Goal: Transaction & Acquisition: Purchase product/service

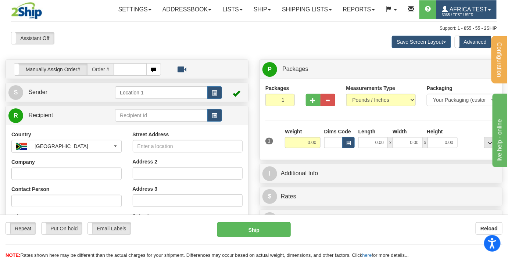
click at [459, 10] on span "Africa Test" at bounding box center [468, 9] width 40 height 6
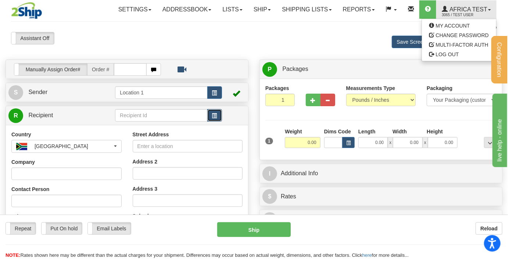
click at [217, 113] on button "button" at bounding box center [214, 115] width 15 height 13
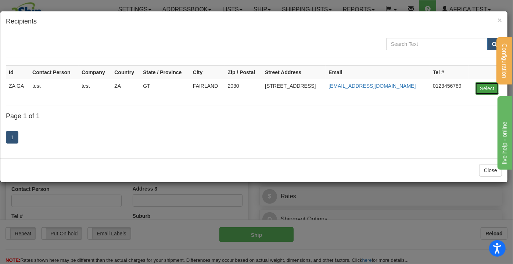
click at [493, 86] on button "Select" at bounding box center [487, 88] width 24 height 13
type input "ZA GA"
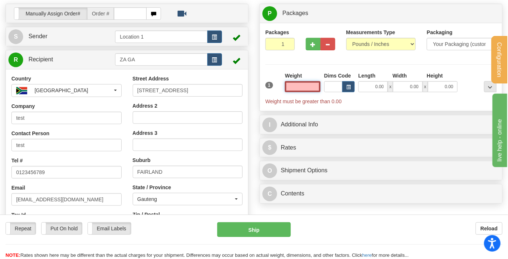
scroll to position [100, 0]
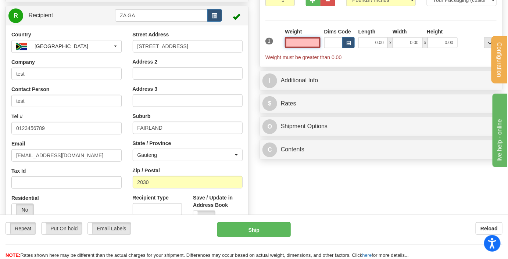
click at [308, 39] on input "text" at bounding box center [303, 42] width 36 height 11
type input "15.00"
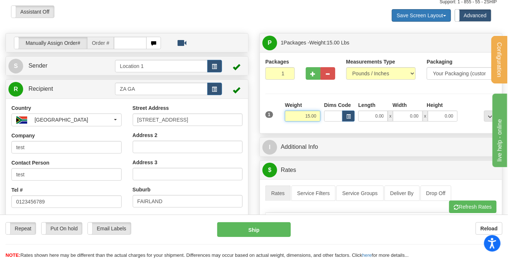
scroll to position [0, 0]
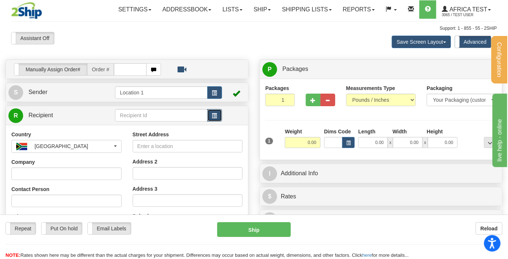
click at [218, 114] on button "button" at bounding box center [214, 115] width 15 height 13
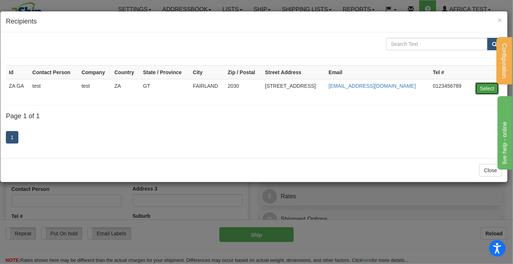
click at [491, 90] on button "Select" at bounding box center [487, 88] width 24 height 13
type input "ZA GA"
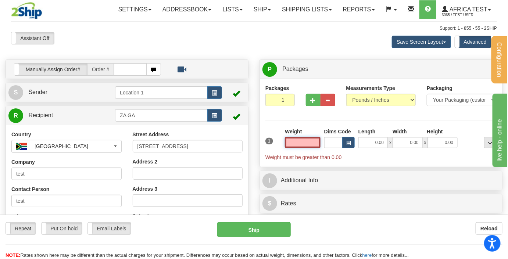
drag, startPoint x: 319, startPoint y: 138, endPoint x: 312, endPoint y: 140, distance: 7.6
click at [319, 138] on input "text" at bounding box center [303, 142] width 36 height 11
type input "15.00"
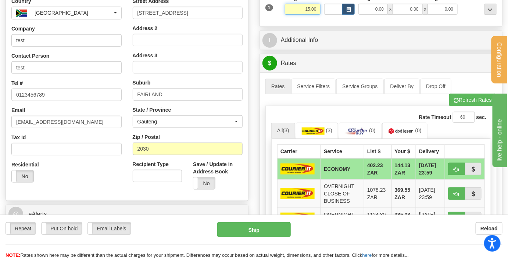
scroll to position [167, 0]
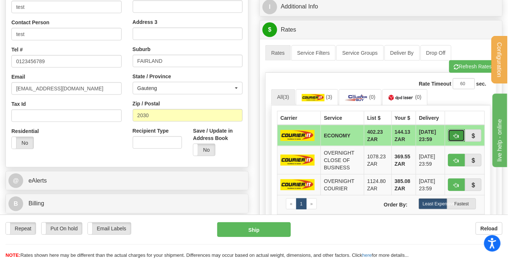
click at [457, 134] on span "button" at bounding box center [456, 136] width 5 height 5
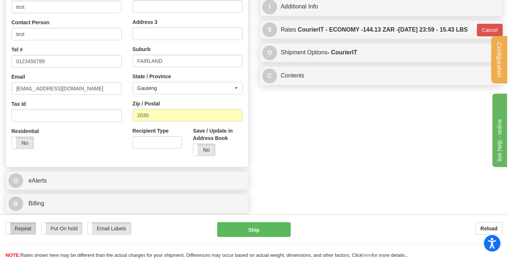
click at [29, 228] on label "Repeat" at bounding box center [21, 229] width 30 height 12
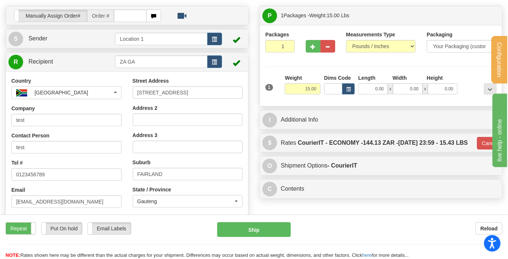
scroll to position [0, 0]
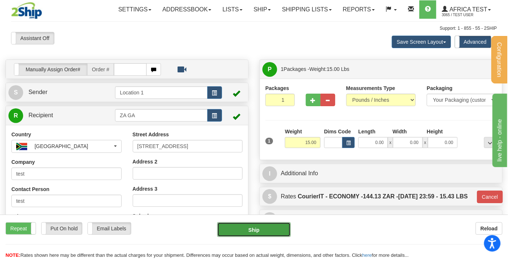
click at [279, 234] on button "Ship" at bounding box center [254, 229] width 74 height 15
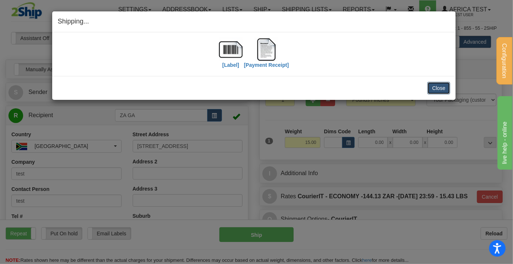
click at [441, 92] on button "Close" at bounding box center [439, 88] width 23 height 13
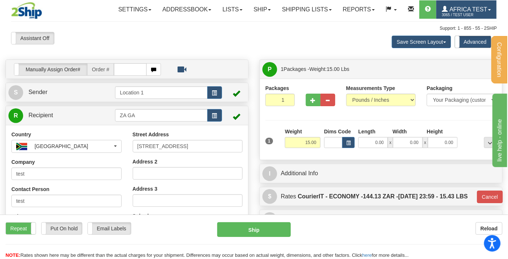
click at [449, 7] on span "Africa Test" at bounding box center [468, 9] width 40 height 6
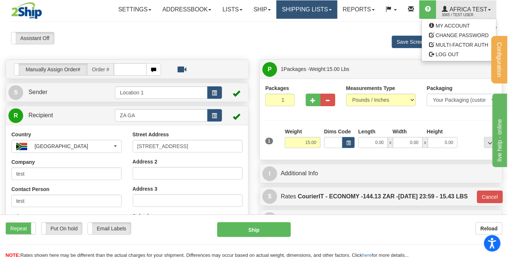
click at [302, 11] on link "Shipping lists" at bounding box center [307, 9] width 61 height 18
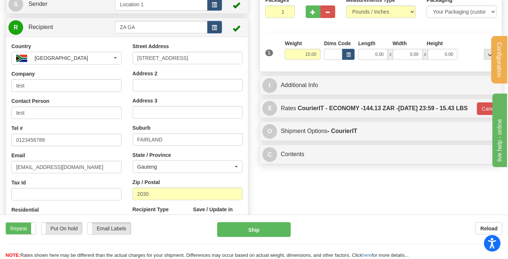
scroll to position [167, 0]
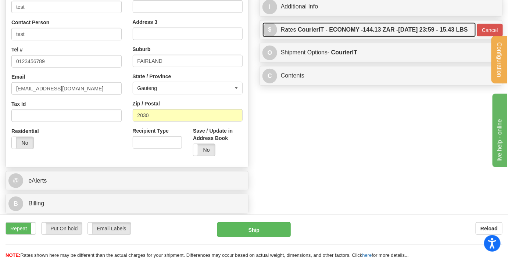
click at [298, 37] on label "CourierIT - ECONOMY - 144.13 ZAR - 2025-09-05 23:59 - 15.43 LBS" at bounding box center [383, 29] width 170 height 15
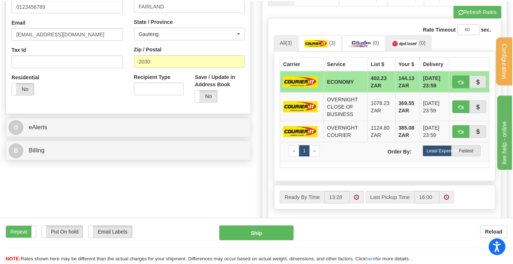
scroll to position [234, 0]
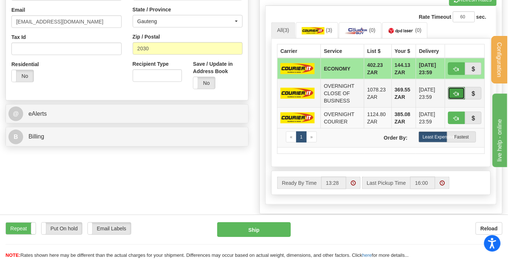
click at [457, 96] on span "button" at bounding box center [456, 94] width 5 height 5
type input "OCB"
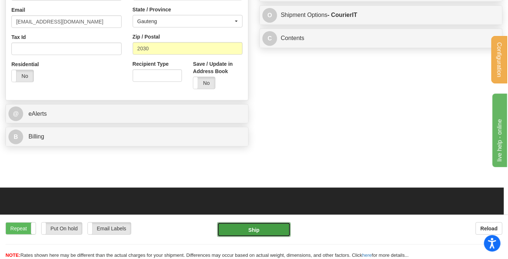
click at [264, 226] on button "Ship" at bounding box center [254, 229] width 74 height 15
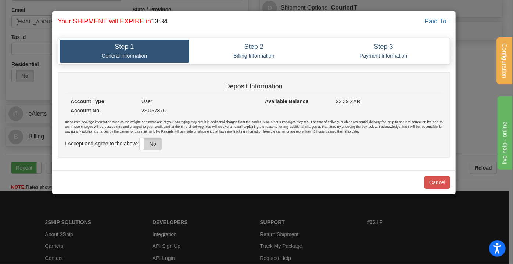
click at [157, 142] on label "No" at bounding box center [151, 144] width 22 height 12
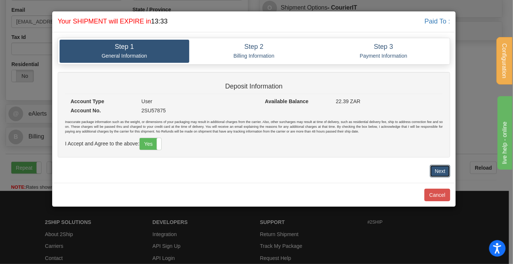
click at [447, 171] on button "Next" at bounding box center [440, 171] width 20 height 13
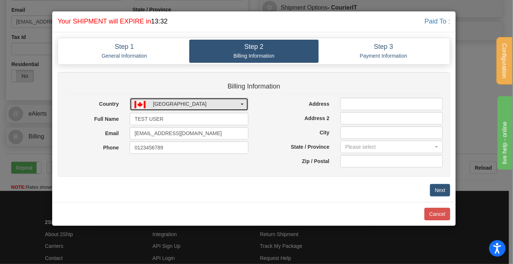
click at [217, 99] on button "[GEOGRAPHIC_DATA]" at bounding box center [189, 104] width 119 height 13
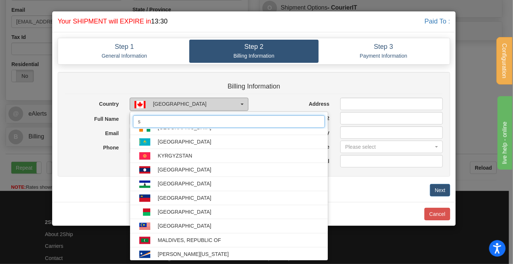
scroll to position [0, 0]
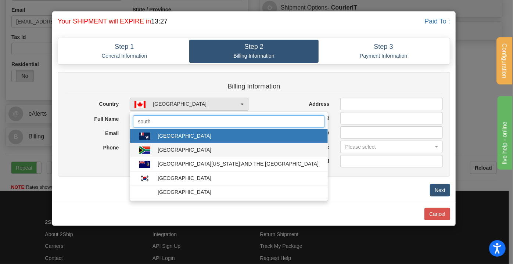
type input "south"
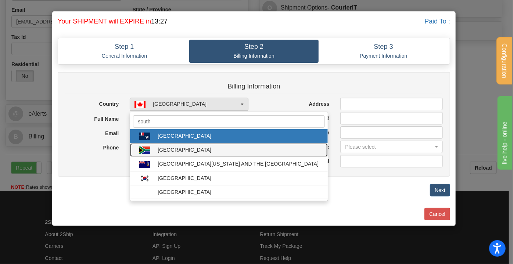
click at [178, 151] on div "SOUTH AFRICA" at bounding box center [185, 149] width 54 height 7
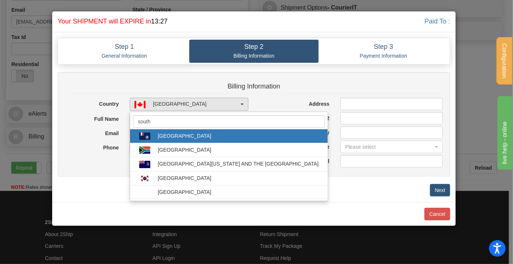
select select "ZA"
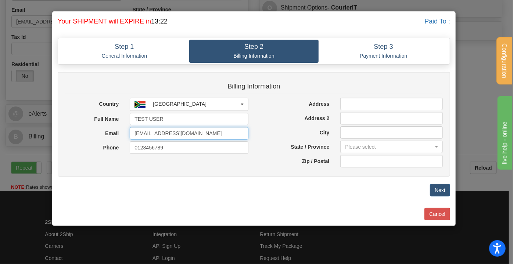
drag, startPoint x: 115, startPoint y: 126, endPoint x: 7, endPoint y: 125, distance: 107.4
click at [7, 125] on div "Shipping... Your SHIPMENT will EXPIRE in 13:22 Paid To : Step 1 General Informa…" at bounding box center [256, 132] width 513 height 264
type input "delia.lupu@2ship.com"
click at [280, 181] on div "Billing Information Country AFGHANISTAN ALBANIA ALGERIA AMERICAN SAMOA ANDORRA …" at bounding box center [254, 128] width 404 height 113
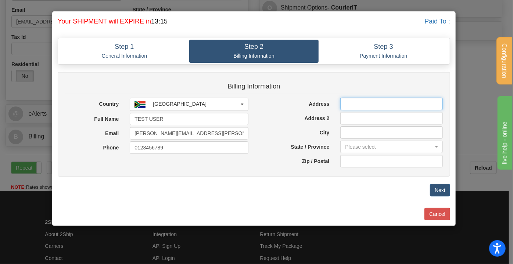
click at [354, 101] on input "Address" at bounding box center [392, 104] width 103 height 13
click at [368, 100] on input "Address" at bounding box center [392, 104] width 103 height 13
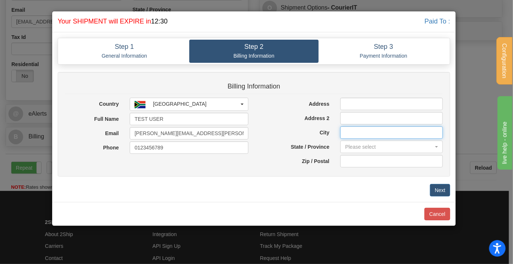
click at [398, 131] on input "City" at bounding box center [392, 132] width 103 height 13
click at [456, 132] on div "Billing Information Country AFGHANISTAN ALBANIA ALGERIA AMERICAN SAMOA ANDORRA …" at bounding box center [254, 128] width 404 height 113
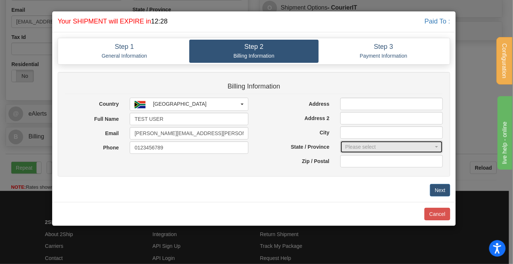
click at [408, 145] on div "Please select" at bounding box center [389, 146] width 89 height 7
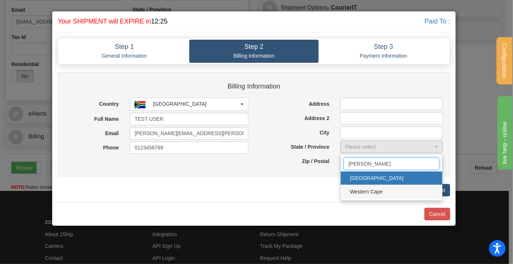
type input "wes"
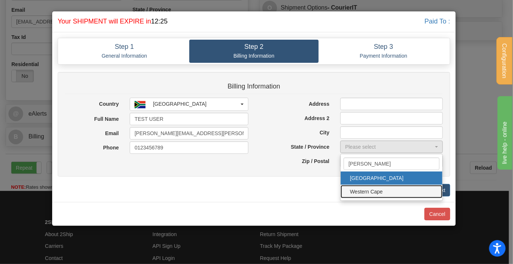
click at [390, 190] on span "Western Cape" at bounding box center [391, 191] width 87 height 11
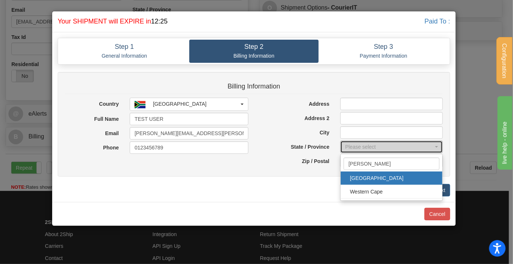
select select "WC"
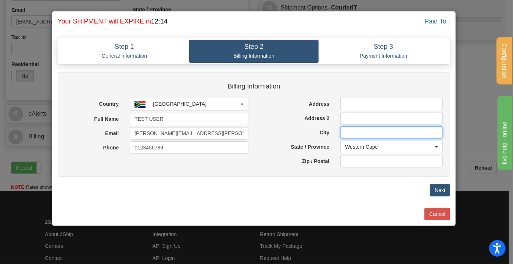
click at [355, 132] on input "City" at bounding box center [392, 132] width 103 height 13
paste input "Cape Town"
type input "Cape Town"
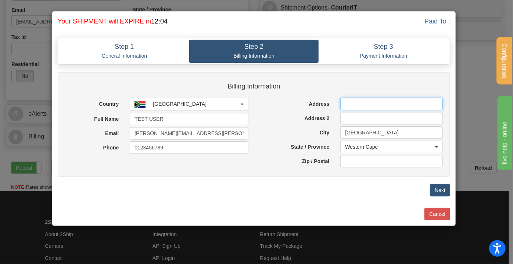
click at [349, 107] on input "Address" at bounding box center [392, 104] width 103 height 13
paste input "15 Shilling Rd"
type input "15 Shilling Rd"
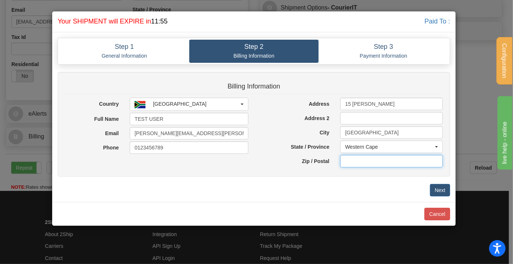
click at [353, 161] on input "text" at bounding box center [392, 161] width 103 height 13
paste input "7550"
type input "7550"
click at [439, 186] on button "Next" at bounding box center [440, 190] width 20 height 13
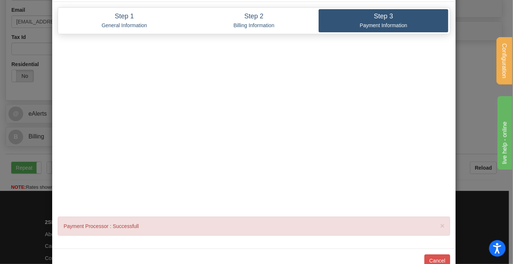
scroll to position [49, 0]
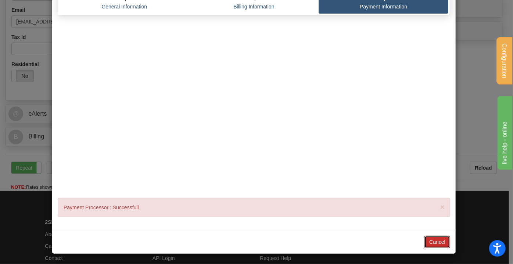
click at [429, 238] on button "Cancel" at bounding box center [438, 242] width 26 height 13
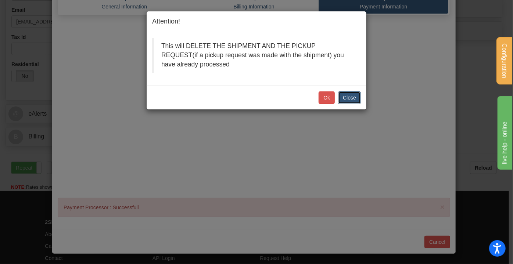
click at [357, 93] on button "Close" at bounding box center [349, 98] width 23 height 13
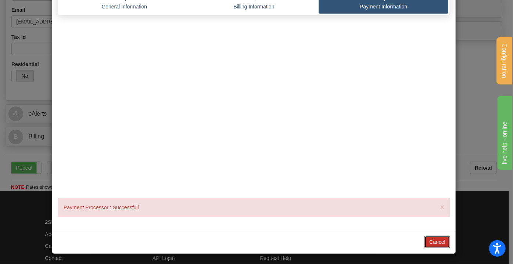
click at [439, 245] on button "Cancel" at bounding box center [438, 242] width 26 height 13
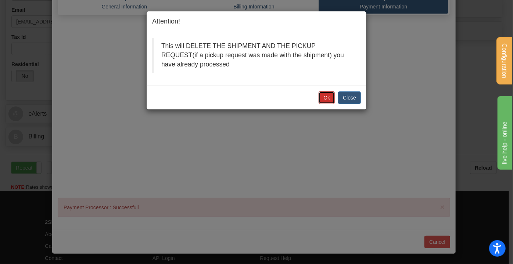
click at [321, 99] on button "Ok" at bounding box center [327, 98] width 16 height 13
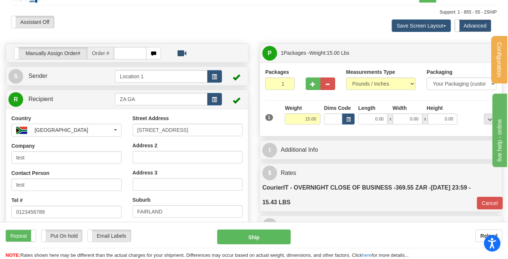
scroll to position [0, 0]
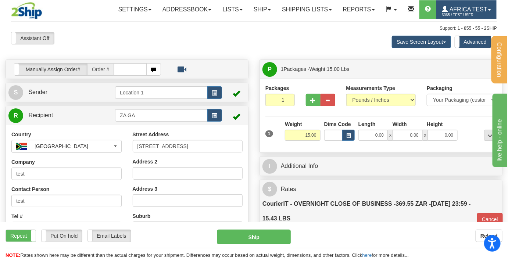
click at [452, 10] on span "Africa Test" at bounding box center [468, 9] width 40 height 6
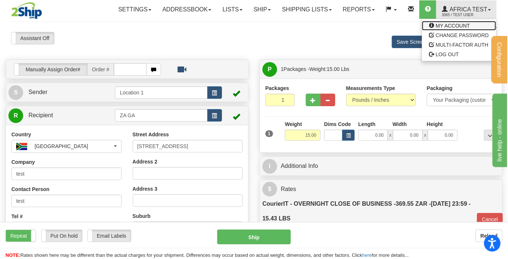
click at [468, 22] on link "MY ACCOUNT" at bounding box center [459, 26] width 74 height 10
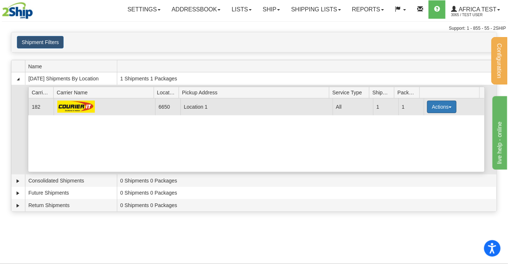
click at [434, 101] on button "Actions" at bounding box center [441, 107] width 29 height 13
click at [425, 120] on span "Details" at bounding box center [415, 120] width 20 height 5
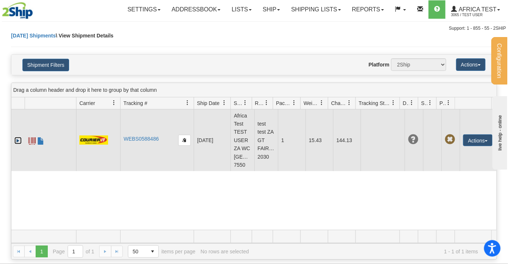
click at [17, 145] on link "Expand" at bounding box center [17, 140] width 7 height 7
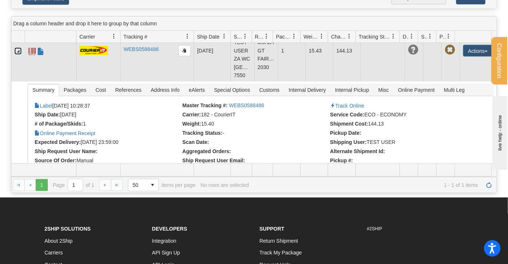
scroll to position [48, 0]
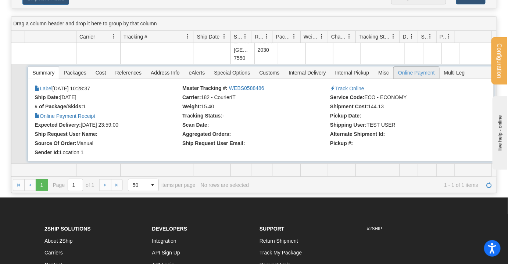
click at [404, 74] on span "Online Payment" at bounding box center [417, 73] width 46 height 12
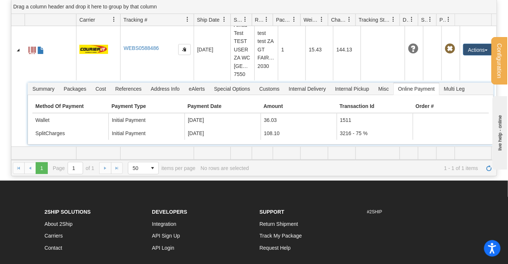
scroll to position [33, 0]
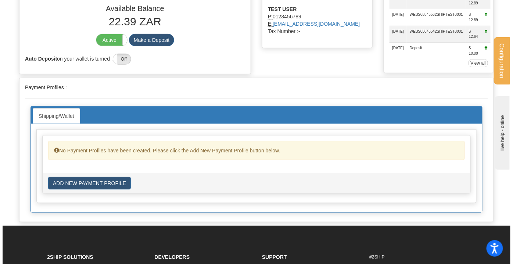
scroll to position [133, 0]
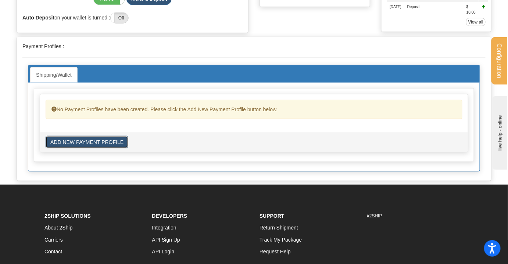
click at [74, 149] on button "ADD NEW PAYMENT PROFILE" at bounding box center [87, 142] width 83 height 13
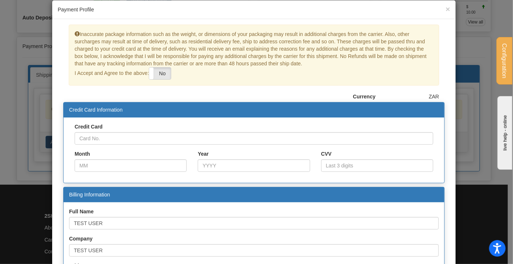
scroll to position [0, 0]
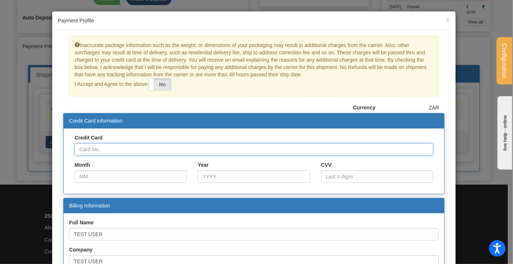
click at [132, 146] on input "Credit Card" at bounding box center [254, 149] width 359 height 13
paste input "5200000000000015"
type input "5200000000000015"
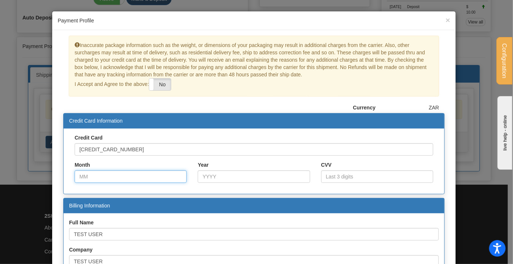
click at [89, 176] on input "Month" at bounding box center [131, 177] width 112 height 13
type input "05"
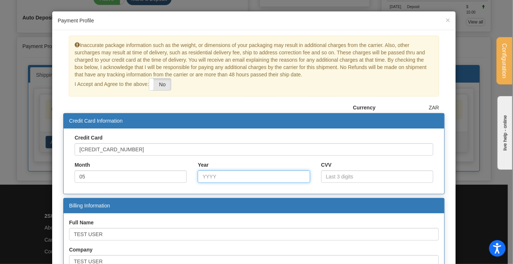
click at [217, 178] on input "Year" at bounding box center [254, 177] width 112 height 13
type input "2027"
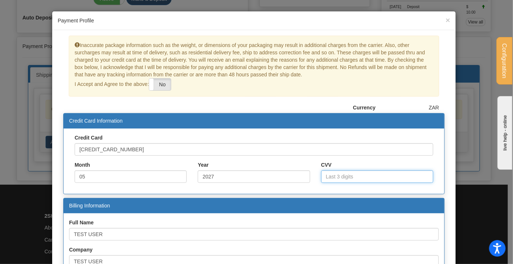
click at [349, 174] on input "CVV" at bounding box center [377, 177] width 112 height 13
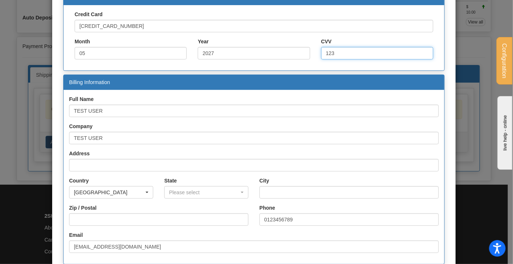
scroll to position [167, 0]
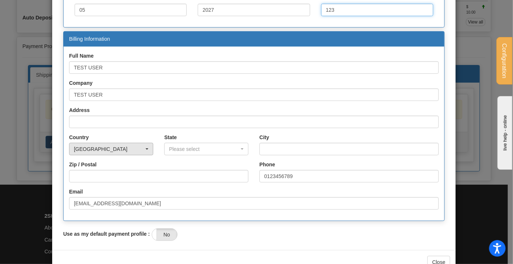
type input "123"
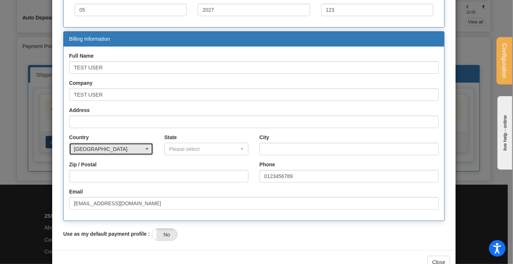
click at [104, 143] on button "CANADA" at bounding box center [111, 149] width 84 height 13
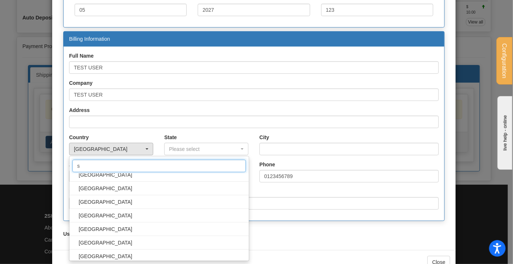
scroll to position [0, 0]
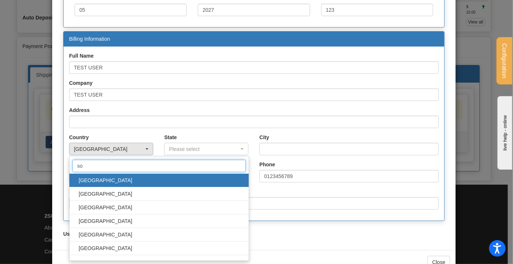
type input "s"
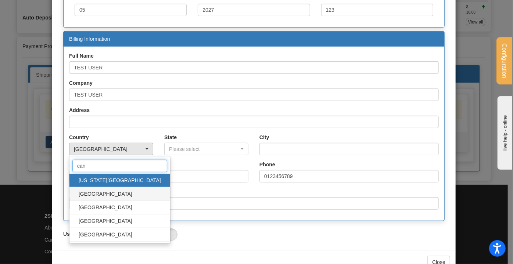
type input "can"
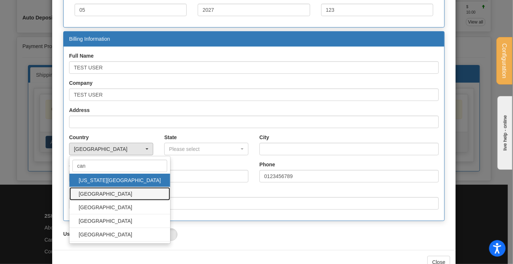
drag, startPoint x: 99, startPoint y: 189, endPoint x: 185, endPoint y: 194, distance: 86.2
click at [99, 189] on span "CANADA" at bounding box center [120, 194] width 86 height 11
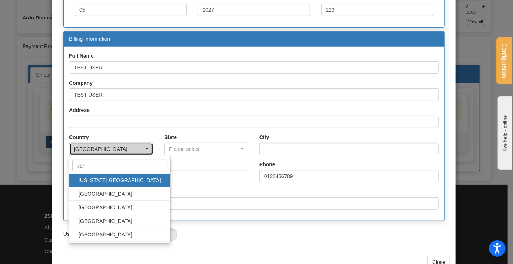
select select "CA"
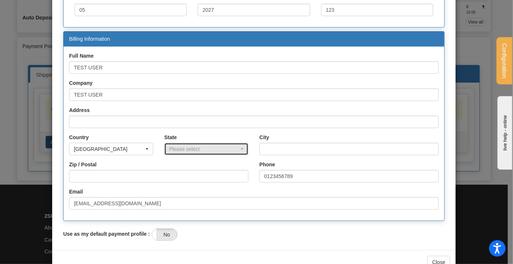
click at [197, 147] on div "Please select" at bounding box center [204, 149] width 70 height 7
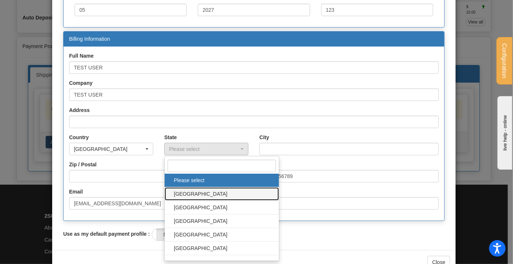
drag, startPoint x: 199, startPoint y: 193, endPoint x: 221, endPoint y: 179, distance: 26.4
click at [199, 193] on span "ALBERTA" at bounding box center [222, 194] width 100 height 11
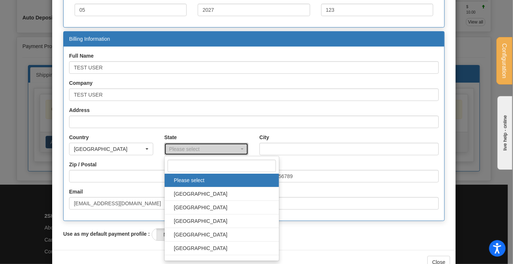
select select "AB"
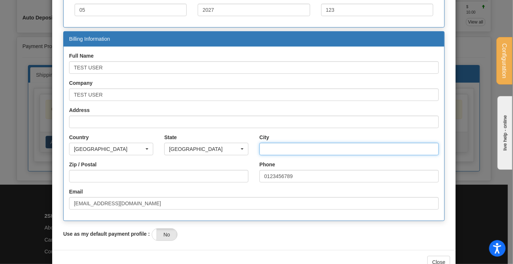
click at [289, 143] on input "City" at bounding box center [349, 149] width 179 height 13
type input "Burnaby"
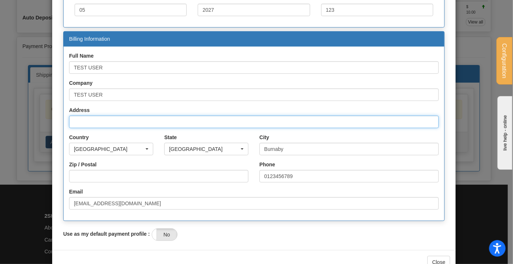
type input "144-6200 McKay Ave"
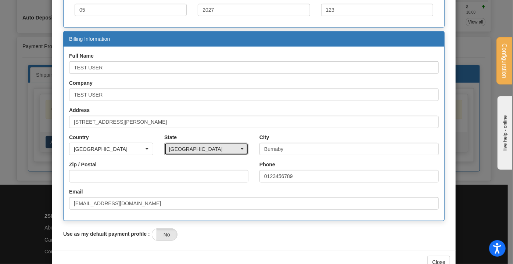
select select "BC"
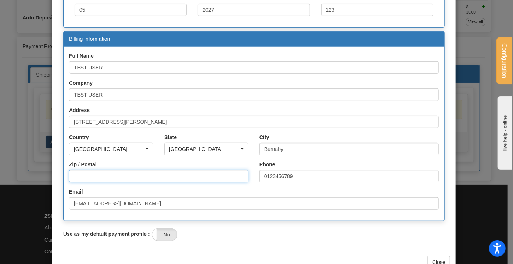
type input "V5H 4L7"
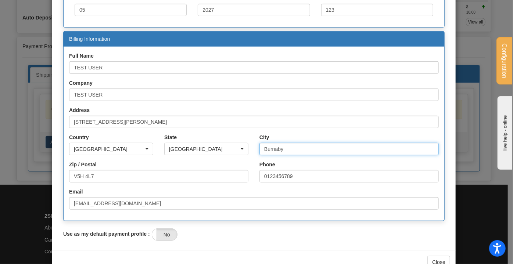
scroll to position [186, 0]
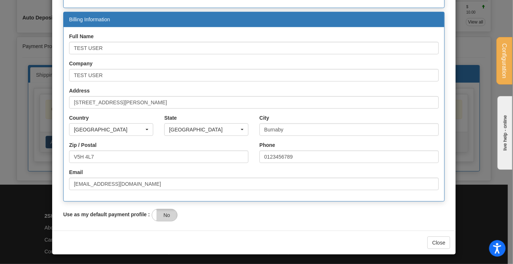
click at [165, 215] on label "No" at bounding box center [164, 216] width 25 height 12
click at [158, 213] on label "Yes" at bounding box center [164, 216] width 25 height 12
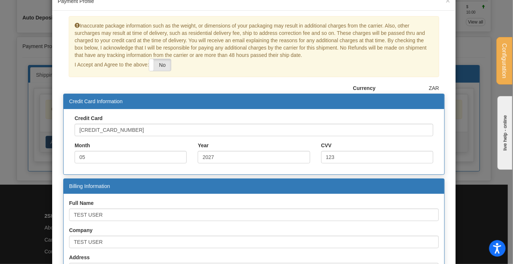
scroll to position [0, 0]
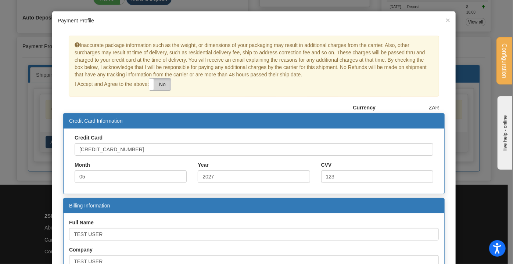
click at [161, 83] on label "No" at bounding box center [160, 85] width 22 height 12
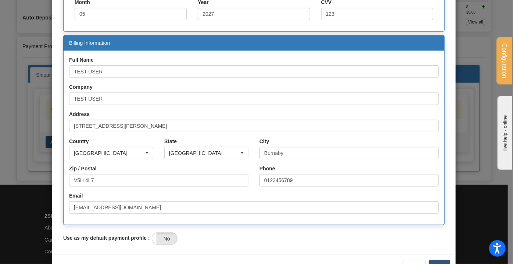
scroll to position [186, 0]
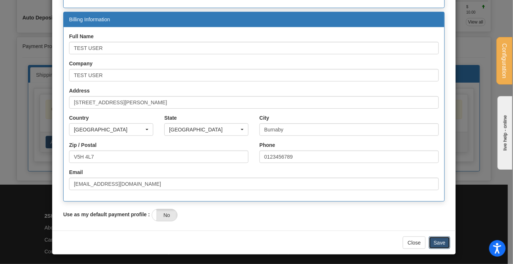
click at [438, 242] on button "Save" at bounding box center [439, 243] width 21 height 13
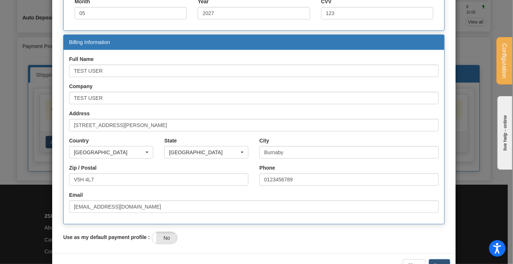
scroll to position [19, 0]
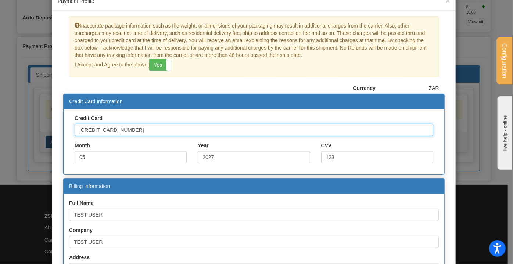
click at [131, 129] on input "5200000000000015" at bounding box center [254, 130] width 359 height 13
drag, startPoint x: 131, startPoint y: 125, endPoint x: 0, endPoint y: 126, distance: 130.5
click at [0, 126] on div "× Payment Profile Inaccurate package information such as the weight, or dimensi…" at bounding box center [256, 132] width 513 height 264
paste input "4000000000000002"
type input "4000000000000002"
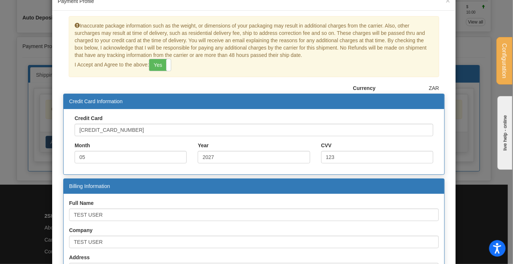
click at [256, 142] on label "Year" at bounding box center [253, 145] width 123 height 7
click at [256, 151] on input "2027" at bounding box center [254, 157] width 112 height 13
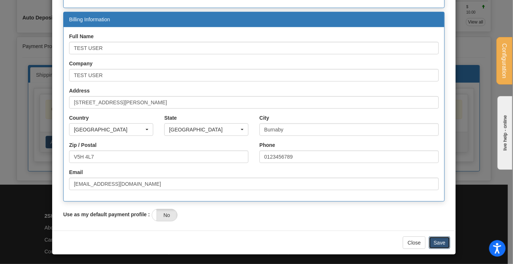
click at [441, 242] on button "Save" at bounding box center [439, 243] width 21 height 13
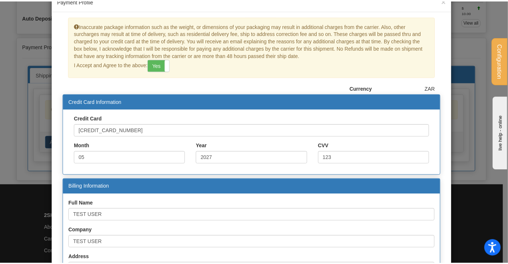
scroll to position [0, 0]
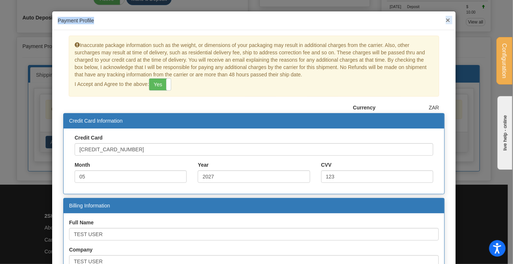
click at [443, 21] on div "× Payment Profile" at bounding box center [254, 20] width 404 height 19
click at [447, 18] on span "×" at bounding box center [448, 20] width 4 height 8
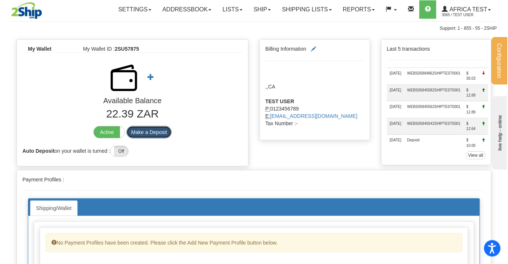
click at [154, 130] on button "Make a Deposit" at bounding box center [148, 132] width 45 height 13
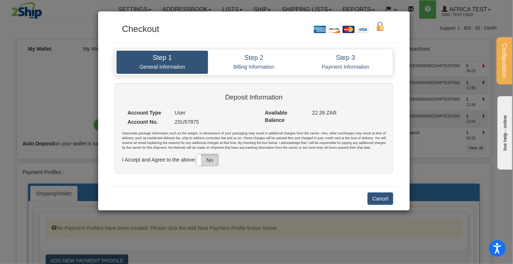
click at [212, 157] on label "No" at bounding box center [208, 160] width 22 height 12
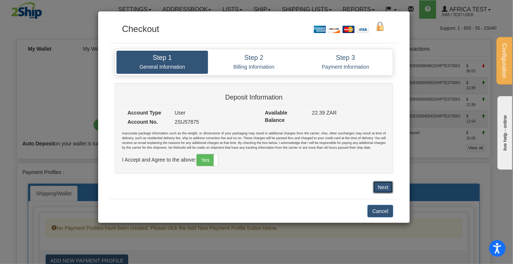
click at [380, 183] on button "Next" at bounding box center [383, 187] width 20 height 13
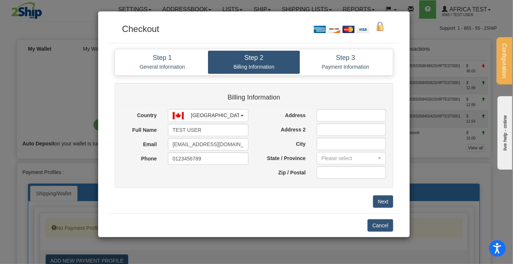
click at [344, 107] on div "Billing Information Country AFGHANISTAN ALBANIA ALGERIA AMERICAN SAMOA ANDORRA …" at bounding box center [254, 135] width 279 height 105
click at [342, 115] on input "Address" at bounding box center [351, 115] width 69 height 13
type input "[STREET_ADDRESS][PERSON_NAME]"
type input "Burnaby"
select select "BC"
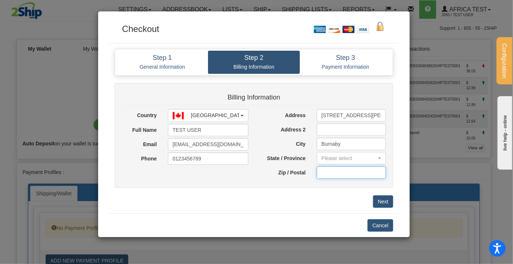
type input "V5H 4L7"
click at [386, 199] on button "Next" at bounding box center [383, 202] width 20 height 13
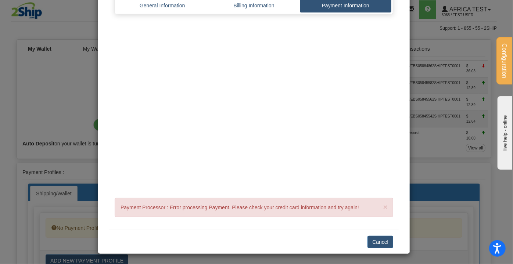
scroll to position [49, 0]
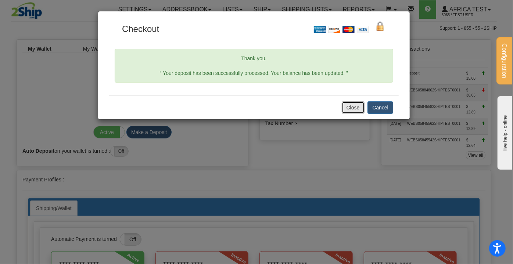
click at [357, 113] on button "Close" at bounding box center [353, 107] width 23 height 13
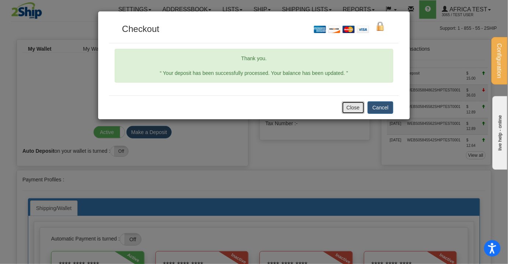
click at [360, 107] on button "Close" at bounding box center [353, 107] width 23 height 13
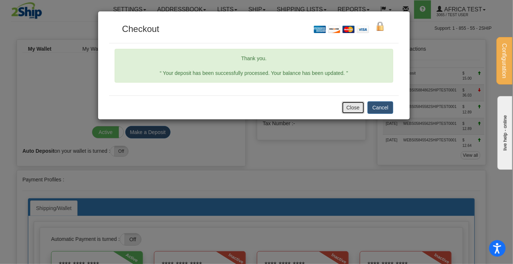
click at [346, 107] on button "Close" at bounding box center [353, 107] width 23 height 13
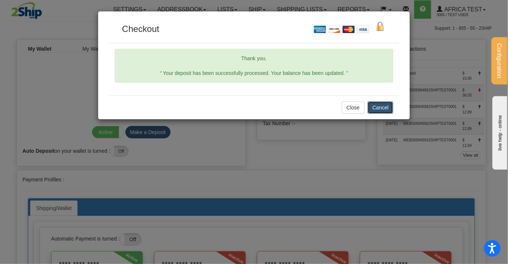
click at [371, 109] on button "Cancel" at bounding box center [381, 107] width 26 height 13
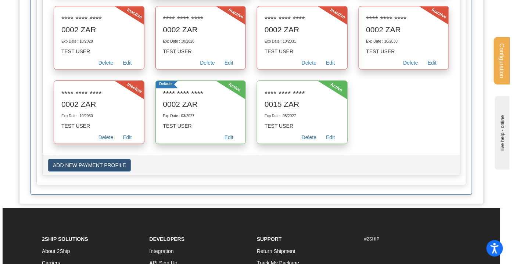
scroll to position [685, 0]
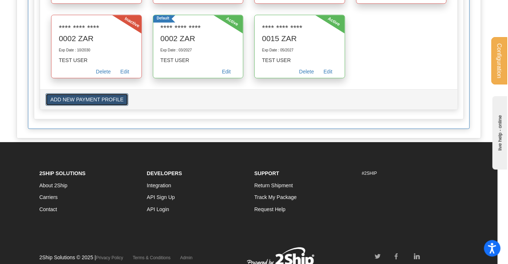
click at [85, 106] on button "ADD NEW PAYMENT PROFILE" at bounding box center [87, 99] width 83 height 13
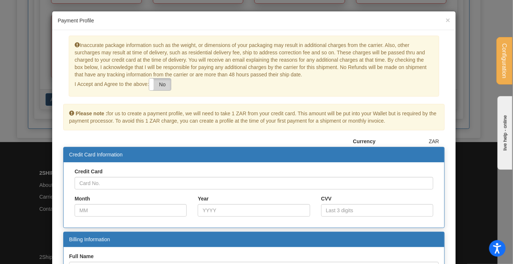
click at [164, 85] on label "No" at bounding box center [160, 85] width 22 height 12
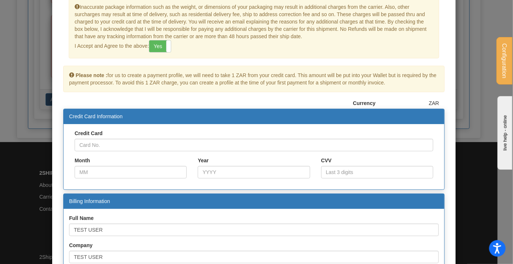
scroll to position [67, 0]
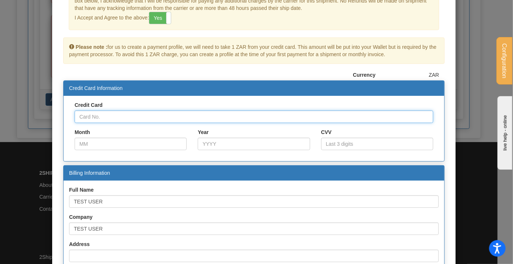
click at [101, 117] on input "Credit Card" at bounding box center [254, 117] width 359 height 13
paste input "4000000000000002"
type input "4000000000000002"
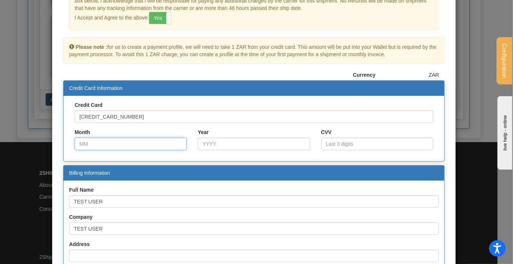
click at [87, 140] on input "Month" at bounding box center [131, 144] width 112 height 13
type input "03"
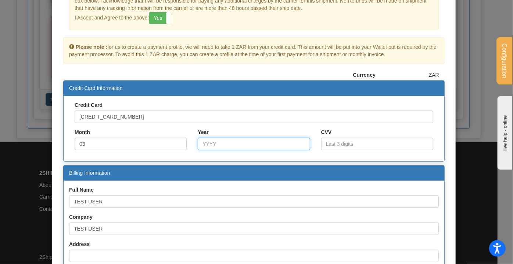
click at [230, 146] on input "Year" at bounding box center [254, 144] width 112 height 13
type input "2027"
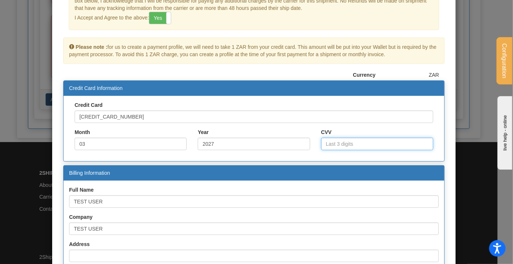
click at [341, 139] on input "CVV" at bounding box center [377, 144] width 112 height 13
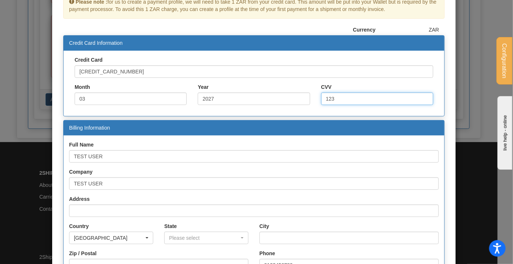
scroll to position [133, 0]
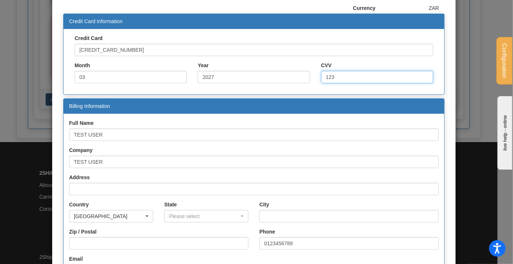
type input "123"
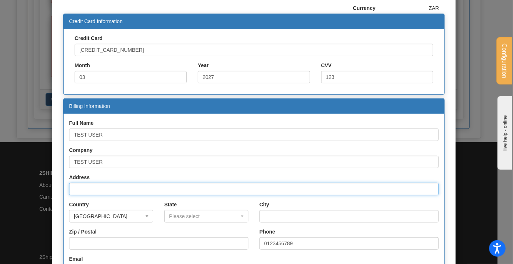
click at [95, 184] on input "Address" at bounding box center [254, 189] width 370 height 13
type input "144-6200 McKay Ave"
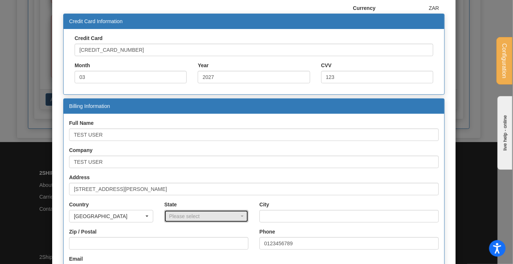
select select "BC"
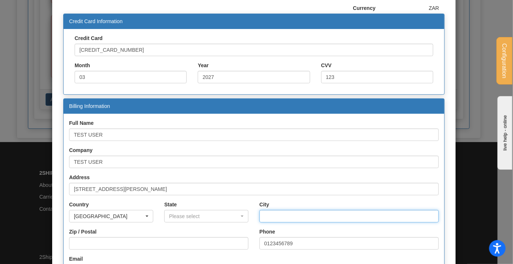
type input "Burnaby"
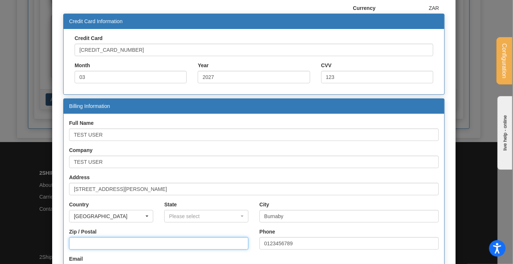
type input "V5H 4L7"
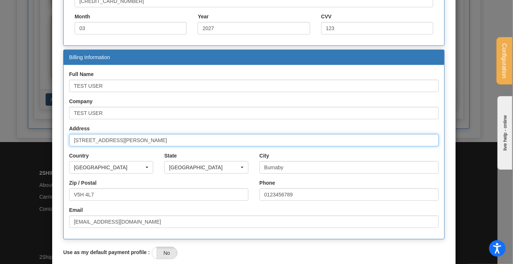
scroll to position [220, 0]
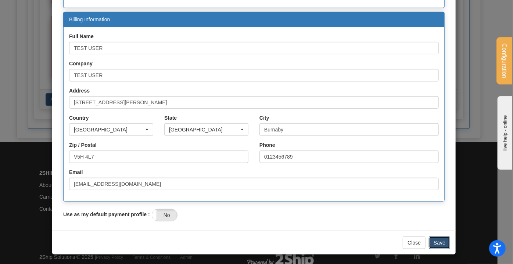
click at [443, 242] on button "Save" at bounding box center [439, 243] width 21 height 13
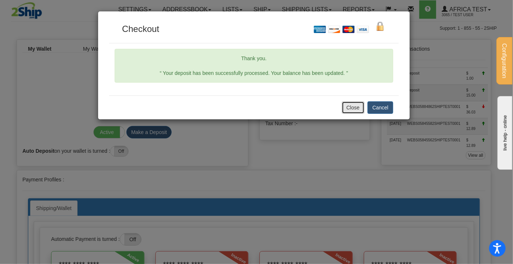
click at [361, 109] on button "Close" at bounding box center [353, 107] width 23 height 13
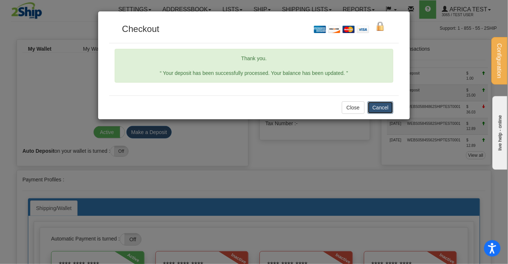
click at [378, 108] on button "Cancel" at bounding box center [381, 107] width 26 height 13
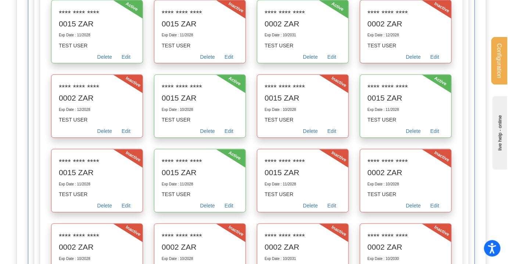
scroll to position [602, 0]
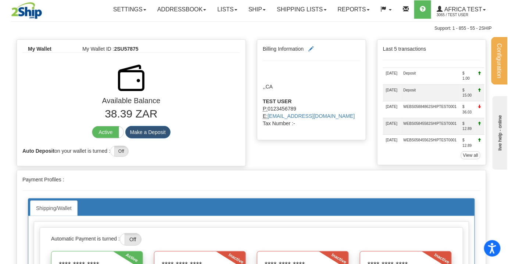
scroll to position [0, 0]
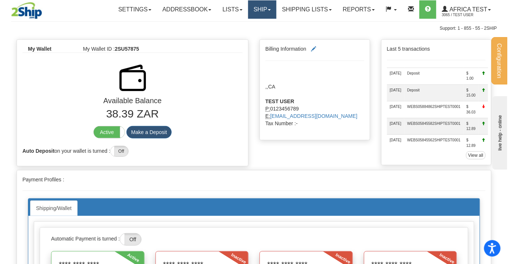
click at [264, 9] on link "Ship" at bounding box center [262, 9] width 28 height 18
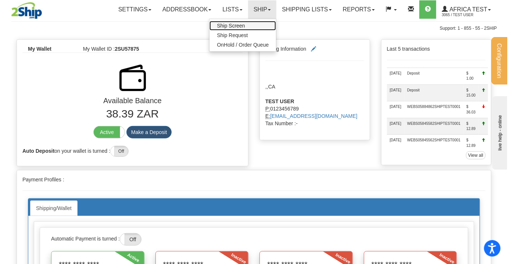
drag, startPoint x: 212, startPoint y: 26, endPoint x: 215, endPoint y: 34, distance: 7.9
click at [212, 26] on link "Ship Screen" at bounding box center [243, 26] width 67 height 10
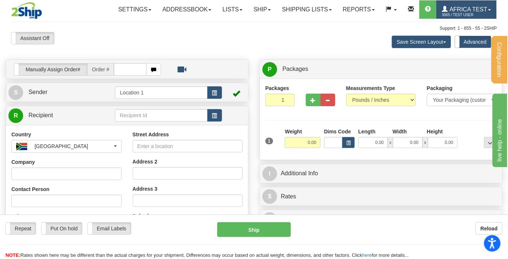
click at [460, 15] on span "3065 / TEST USER" at bounding box center [469, 14] width 55 height 7
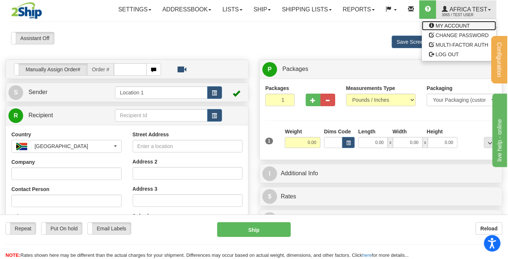
click at [449, 25] on span "MY ACCOUNT" at bounding box center [453, 26] width 34 height 6
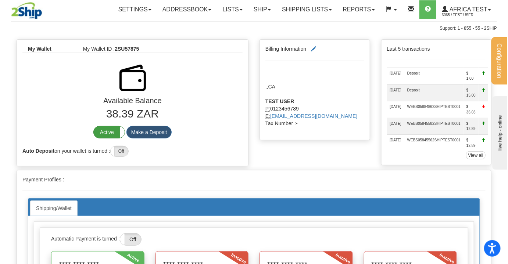
click at [106, 132] on label "Active" at bounding box center [109, 132] width 31 height 12
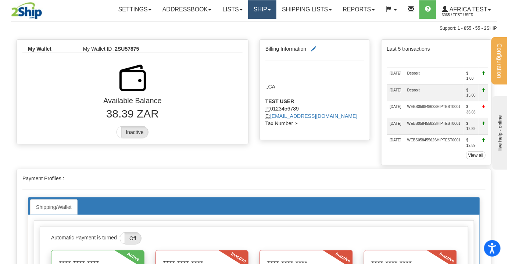
click at [262, 8] on link "Ship" at bounding box center [262, 9] width 28 height 18
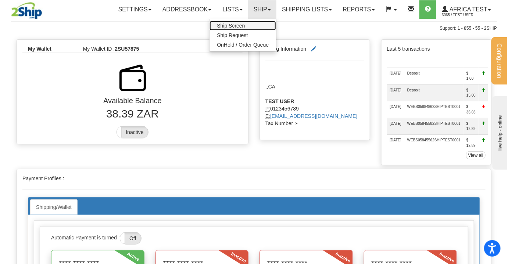
click at [238, 24] on span "Ship Screen" at bounding box center [231, 26] width 28 height 6
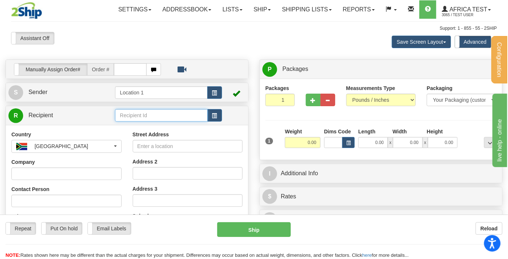
click at [204, 118] on input "text" at bounding box center [161, 115] width 92 height 13
click at [210, 116] on button "button" at bounding box center [214, 115] width 15 height 13
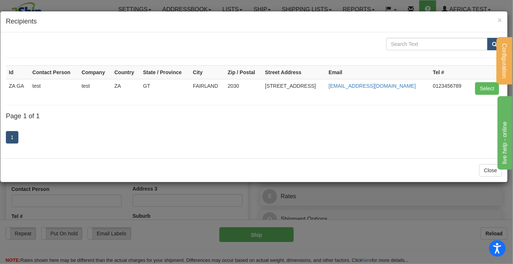
click at [486, 78] on th at bounding box center [485, 72] width 33 height 14
click at [485, 86] on button "Select" at bounding box center [487, 88] width 24 height 13
type input "ZA GA"
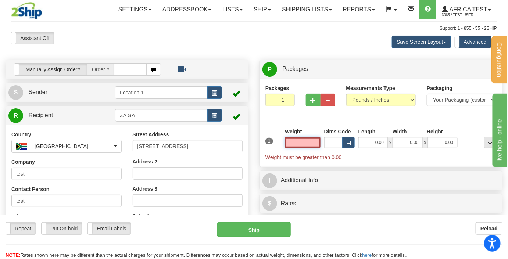
click at [311, 140] on input "text" at bounding box center [303, 142] width 36 height 11
type input "15.00"
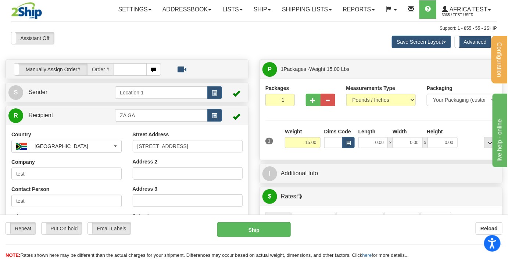
click at [465, 124] on div "Packages 1 1 Measurements Type" at bounding box center [380, 120] width 231 height 70
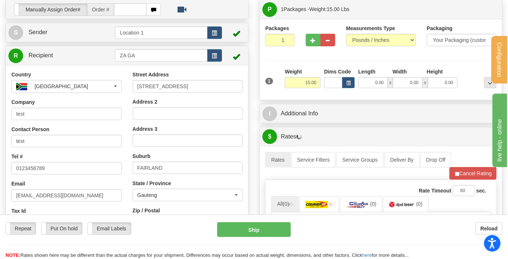
scroll to position [133, 0]
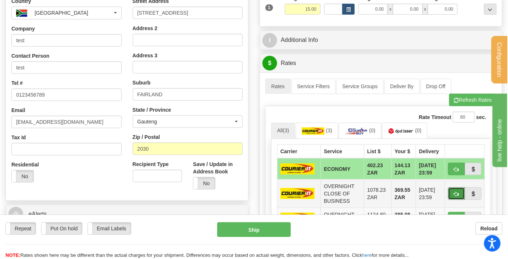
click at [459, 188] on button "button" at bounding box center [456, 194] width 17 height 13
type input "OCB"
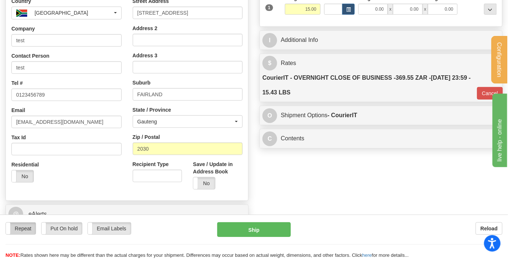
click at [15, 230] on label "Repeat" at bounding box center [21, 229] width 30 height 12
click at [329, 200] on div "Manually Assign Order# Manually Assign Order# Order #" at bounding box center [254, 88] width 508 height 325
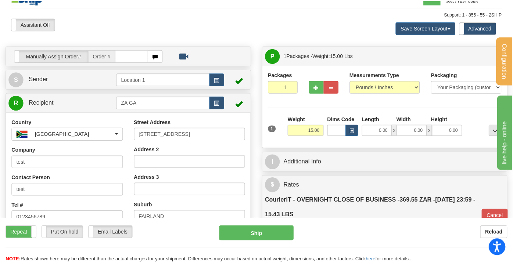
scroll to position [0, 0]
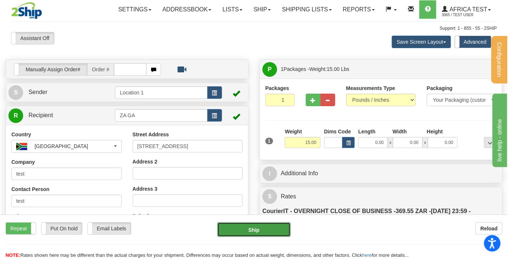
click at [262, 232] on button "Ship" at bounding box center [254, 229] width 74 height 15
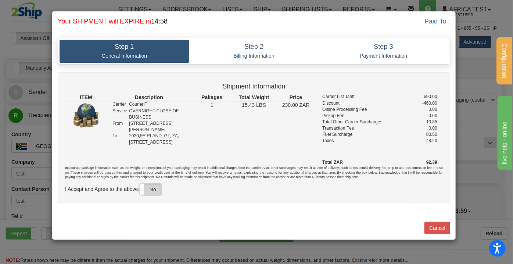
click at [153, 191] on label "No" at bounding box center [151, 190] width 22 height 12
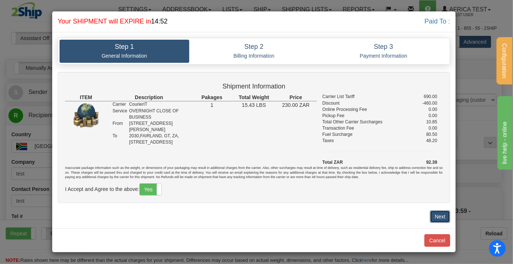
click at [443, 217] on button "Next" at bounding box center [440, 217] width 20 height 13
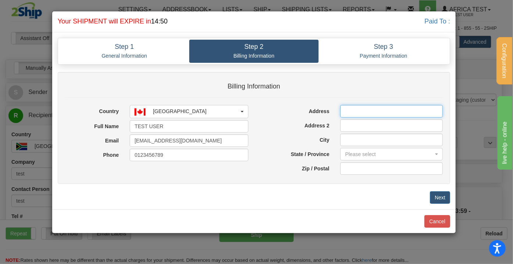
click at [392, 106] on input "Address" at bounding box center [392, 111] width 103 height 13
type input "144-6200 McKay Ave"
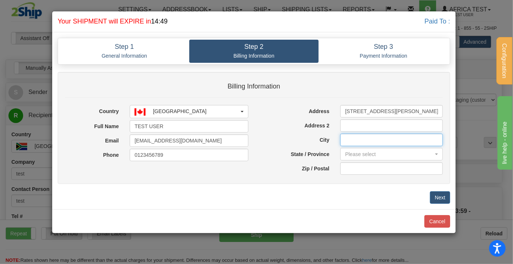
type input "Burnaby"
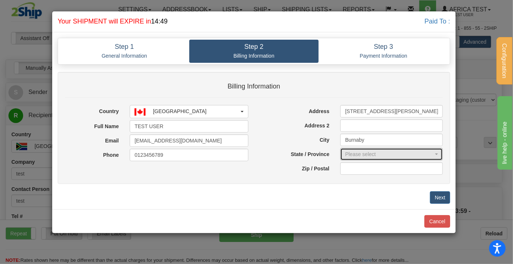
select select "BC"
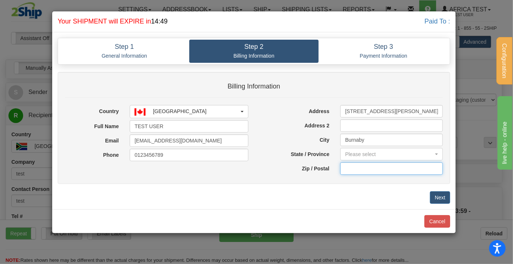
type input "V5H 4L7"
click at [443, 195] on button "Next" at bounding box center [440, 198] width 20 height 13
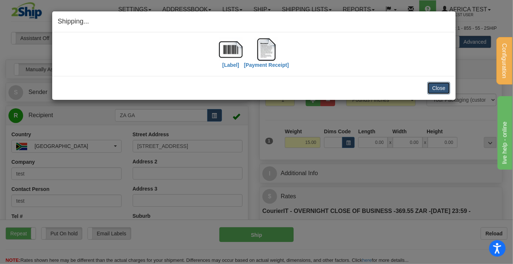
click at [434, 90] on button "Close" at bounding box center [439, 88] width 23 height 13
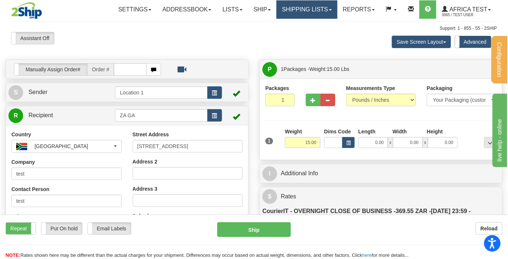
click at [298, 5] on link "Shipping lists" at bounding box center [307, 9] width 61 height 18
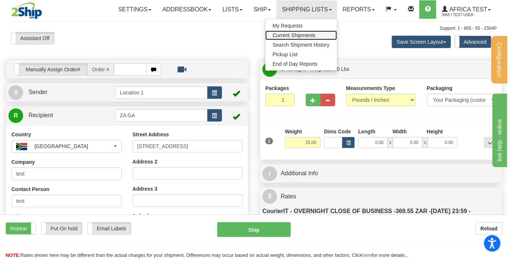
click at [278, 36] on span "Current Shipments" at bounding box center [294, 35] width 43 height 6
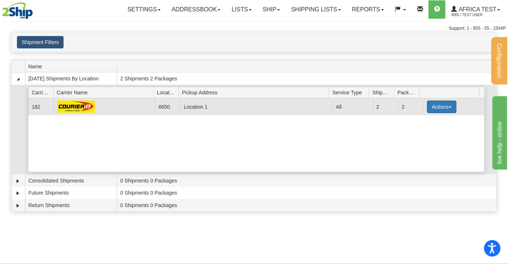
click at [430, 106] on button "Actions" at bounding box center [441, 107] width 29 height 13
click at [414, 122] on link "Details" at bounding box center [426, 121] width 59 height 10
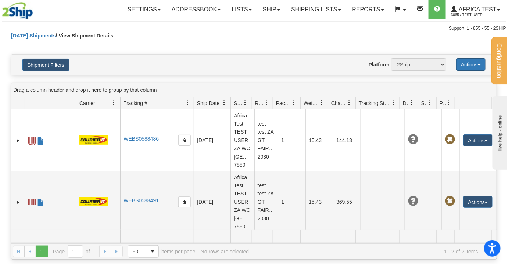
click at [476, 61] on button "Actions" at bounding box center [470, 64] width 29 height 13
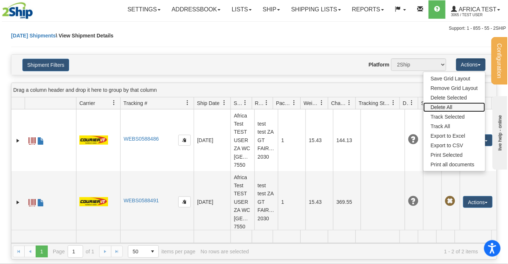
click at [445, 105] on link "Delete All" at bounding box center [455, 108] width 62 height 10
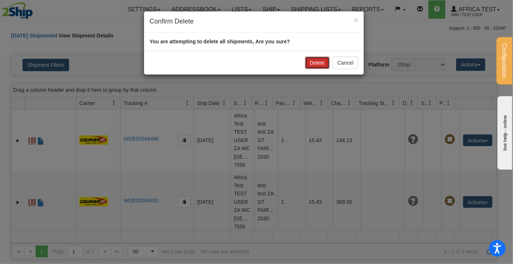
click at [316, 64] on button "Delete" at bounding box center [317, 63] width 24 height 13
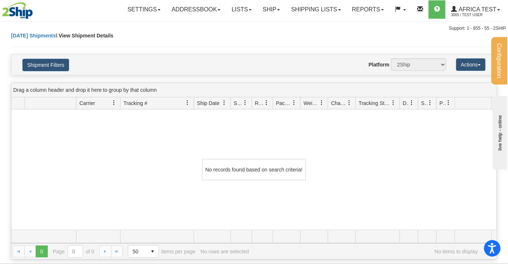
click at [384, 153] on div "No records found based on search criteria!" at bounding box center [253, 170] width 485 height 121
click at [264, 11] on link "Ship" at bounding box center [271, 9] width 28 height 18
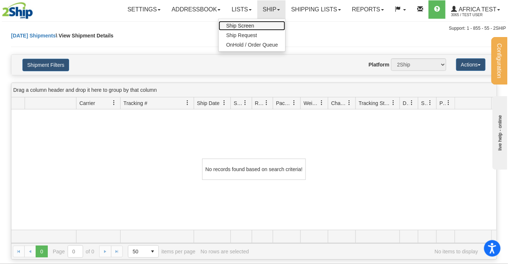
click at [239, 23] on span "Ship Screen" at bounding box center [240, 26] width 28 height 6
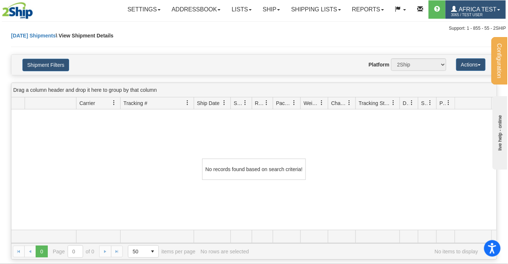
click at [472, 9] on span "Africa Test" at bounding box center [477, 9] width 40 height 6
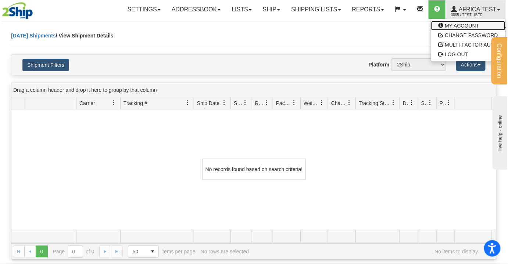
click at [454, 29] on link "MY ACCOUNT" at bounding box center [468, 26] width 74 height 10
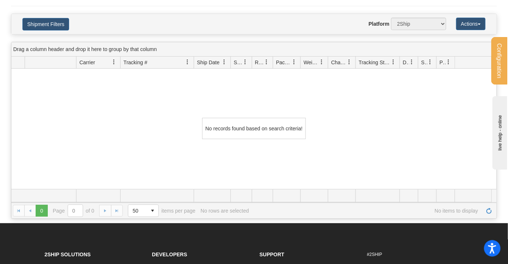
scroll to position [100, 0]
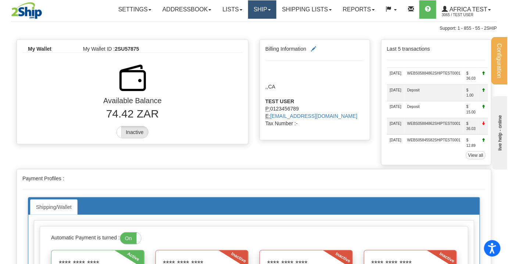
click at [258, 10] on link "Ship" at bounding box center [262, 9] width 28 height 18
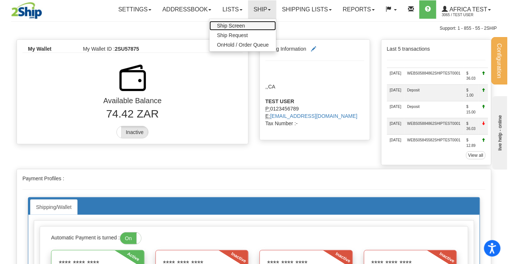
click at [239, 23] on span "Ship Screen" at bounding box center [231, 26] width 28 height 6
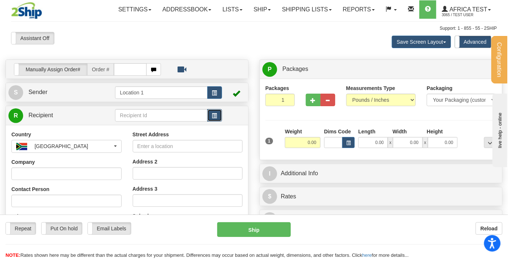
click at [208, 118] on button "button" at bounding box center [214, 115] width 15 height 13
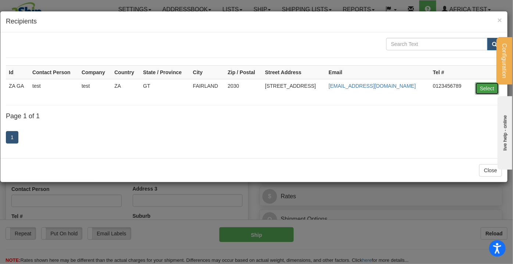
click at [489, 89] on button "Select" at bounding box center [487, 88] width 24 height 13
type input "ZA GA"
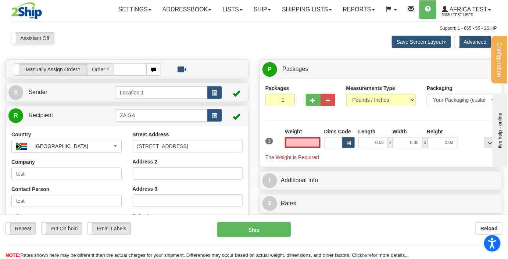
type input "0.00"
click at [311, 136] on div "Weight 0.00" at bounding box center [303, 138] width 36 height 20
click at [313, 142] on input "0.00" at bounding box center [303, 142] width 36 height 11
click at [313, 142] on input "text" at bounding box center [303, 142] width 36 height 11
type input "15.00"
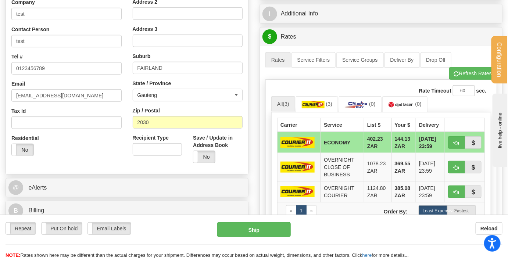
scroll to position [200, 0]
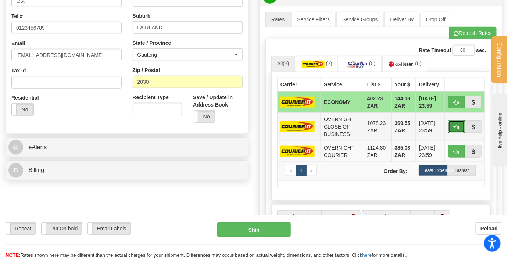
click at [462, 124] on button "button" at bounding box center [456, 127] width 17 height 13
type input "OCB"
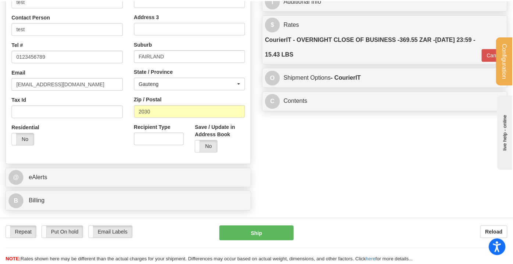
scroll to position [100, 0]
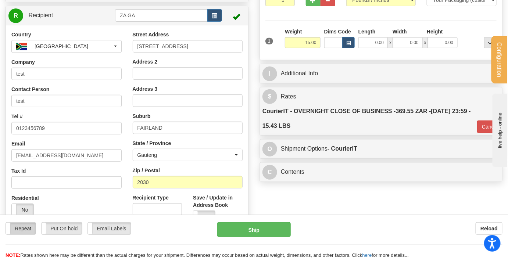
click at [29, 231] on label "Repeat" at bounding box center [21, 229] width 30 height 12
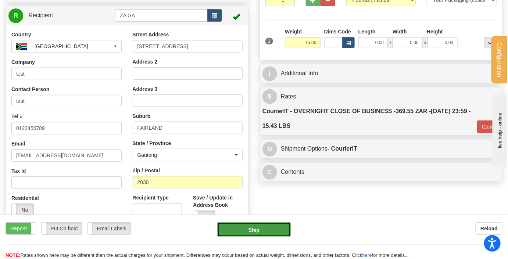
click at [268, 225] on button "Ship" at bounding box center [254, 229] width 74 height 15
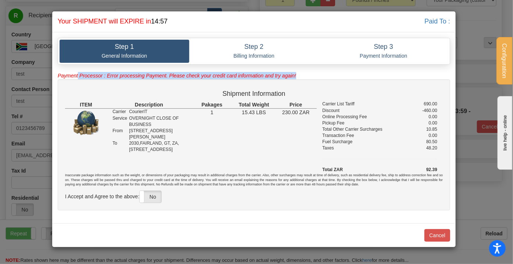
drag, startPoint x: 78, startPoint y: 77, endPoint x: 180, endPoint y: 81, distance: 102.3
click at [180, 81] on div "Step 1 General Information Step 2 Billing Information Step 3 Payment Informatio…" at bounding box center [254, 128] width 393 height 181
click at [178, 79] on div "Shipment Information ITEM Description Pakages Total Weight Price Carrier" at bounding box center [254, 145] width 393 height 132
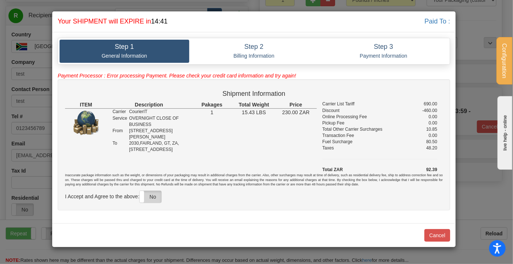
click at [148, 193] on label "No" at bounding box center [151, 197] width 22 height 12
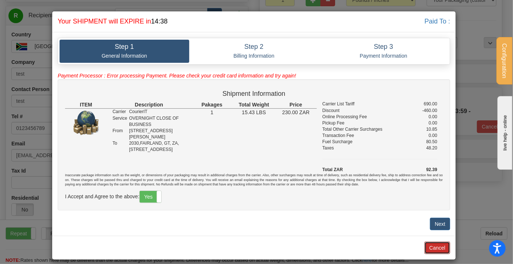
drag, startPoint x: 433, startPoint y: 249, endPoint x: 437, endPoint y: 250, distance: 4.2
click at [432, 249] on button "Cancel" at bounding box center [438, 248] width 26 height 13
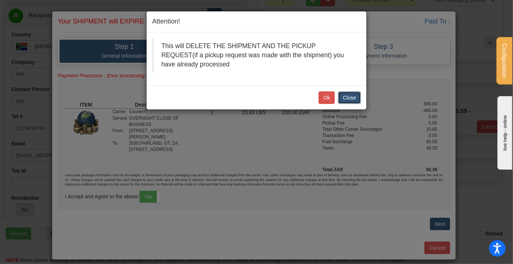
click at [349, 97] on button "Close" at bounding box center [349, 98] width 23 height 13
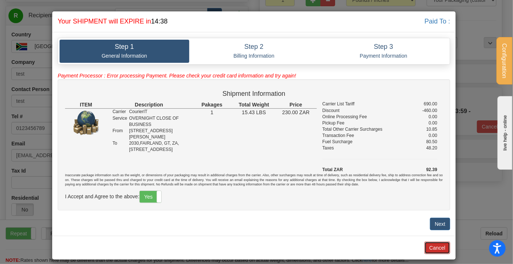
click at [432, 246] on button "Cancel" at bounding box center [438, 248] width 26 height 13
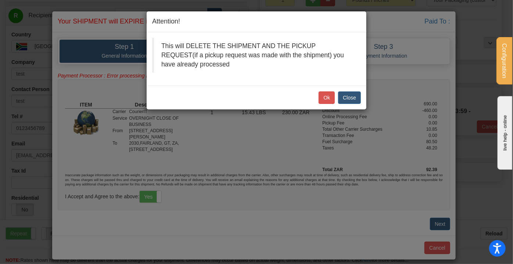
click at [322, 90] on div "Ok Close" at bounding box center [257, 98] width 220 height 24
click at [327, 97] on button "Ok" at bounding box center [327, 98] width 16 height 13
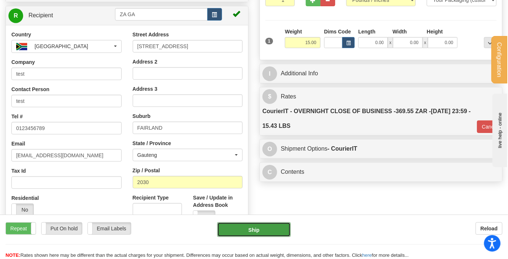
click at [268, 224] on button "Ship" at bounding box center [254, 229] width 74 height 15
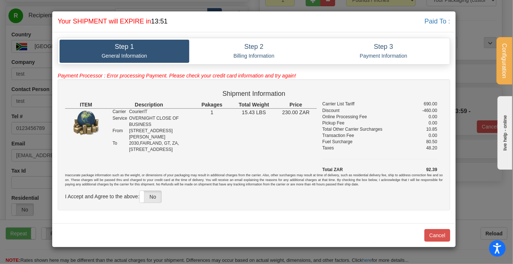
click at [389, 101] on td "Carrier List Tariff" at bounding box center [368, 104] width 92 height 6
click at [155, 196] on label "No" at bounding box center [151, 197] width 22 height 12
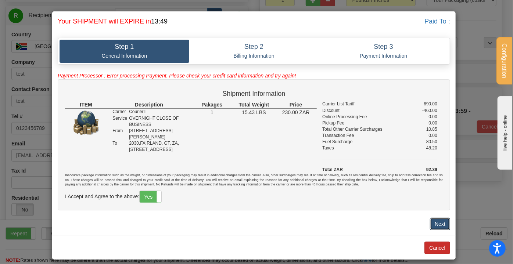
click at [441, 219] on button "Next" at bounding box center [440, 224] width 20 height 13
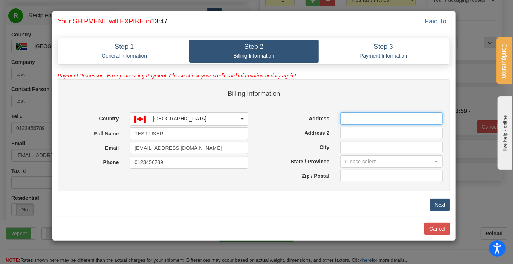
click at [378, 118] on input "Address" at bounding box center [392, 119] width 103 height 13
type input "144-6200 McKay Ave"
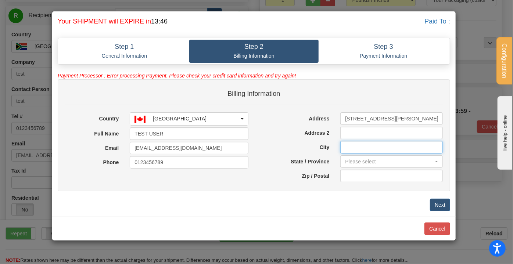
type input "Burnaby"
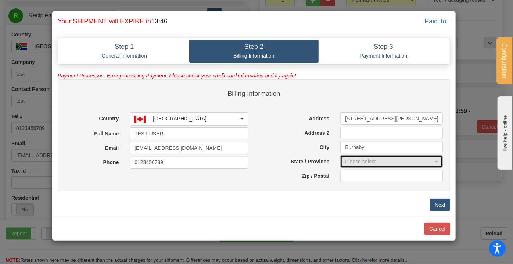
select select "BC"
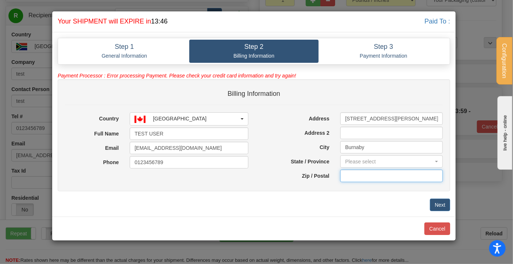
type input "V5H 4L7"
click at [446, 203] on button "Next" at bounding box center [440, 205] width 20 height 13
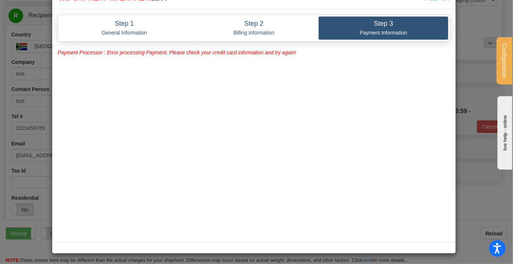
scroll to position [0, 0]
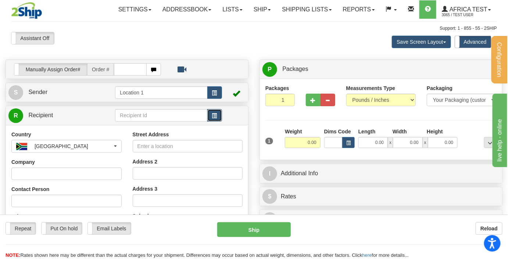
click at [213, 114] on span "button" at bounding box center [214, 116] width 5 height 5
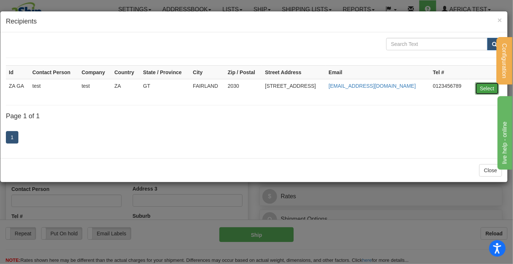
click at [482, 86] on button "Select" at bounding box center [487, 88] width 24 height 13
type input "ZA GA"
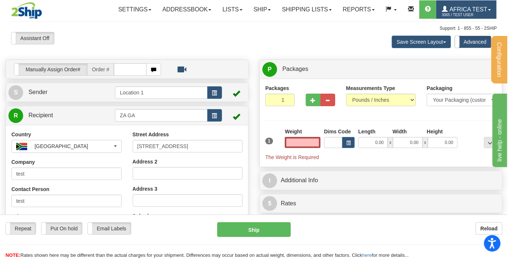
type input "0.00"
click at [473, 18] on span "3065 / TEST USER" at bounding box center [469, 14] width 55 height 7
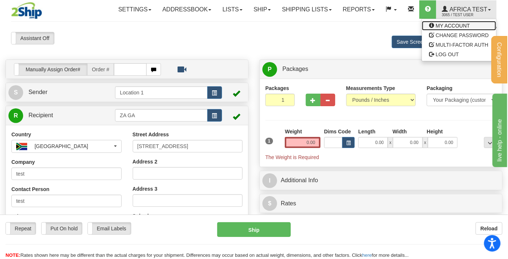
click at [447, 23] on span "MY ACCOUNT" at bounding box center [453, 26] width 34 height 6
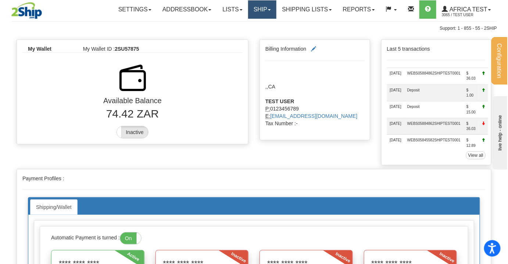
click at [250, 11] on link "Ship" at bounding box center [262, 9] width 28 height 18
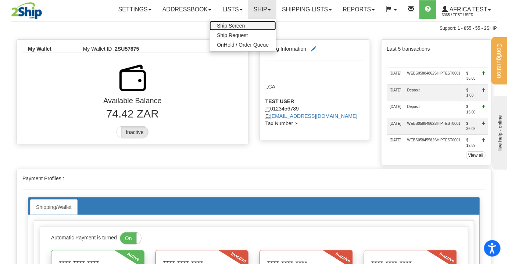
drag, startPoint x: 227, startPoint y: 24, endPoint x: 365, endPoint y: 96, distance: 155.3
click at [227, 24] on span "Ship Screen" at bounding box center [231, 26] width 28 height 6
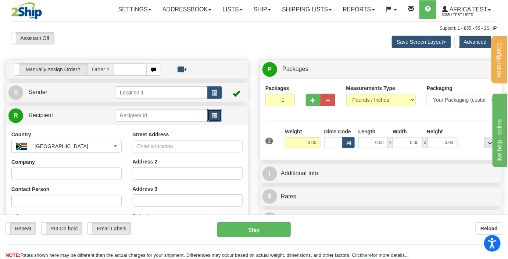
click at [214, 118] on button "button" at bounding box center [214, 115] width 15 height 13
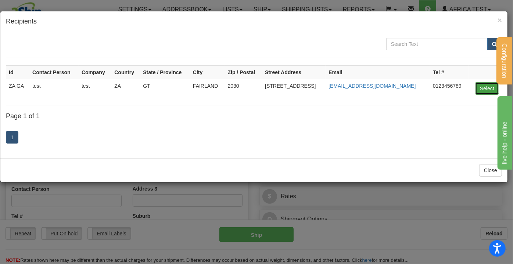
click at [477, 85] on button "Select" at bounding box center [487, 88] width 24 height 13
type input "ZA GA"
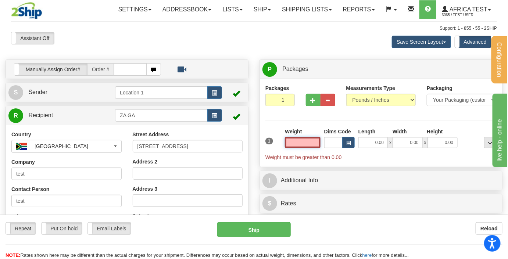
click at [310, 140] on input "text" at bounding box center [303, 142] width 36 height 11
type input "15.00"
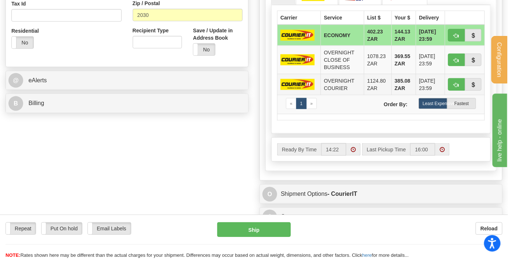
scroll to position [200, 0]
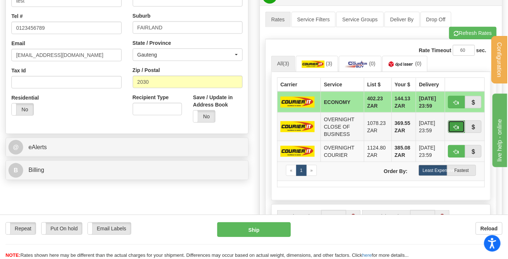
click at [456, 125] on span "button" at bounding box center [456, 127] width 5 height 5
type input "OCB"
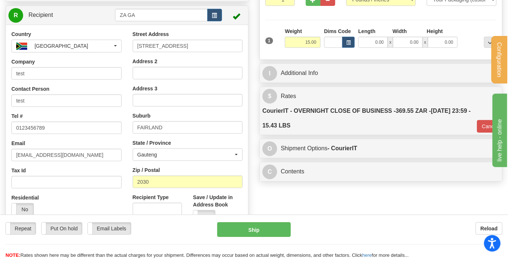
scroll to position [100, 0]
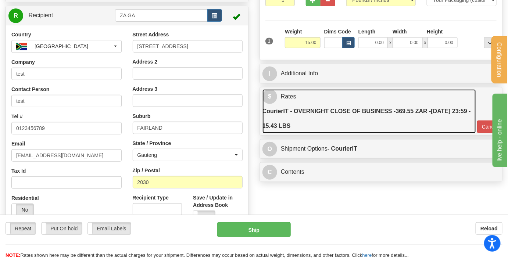
click at [383, 113] on label "CourierIT - OVERNIGHT CLOSE OF BUSINESS - 369.55 ZAR - [DATE] 23:59 - 15.43 LBS" at bounding box center [370, 118] width 214 height 29
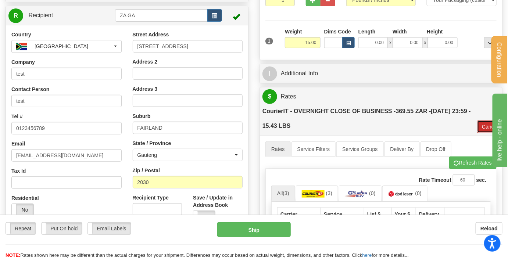
click at [483, 125] on button "Cancel" at bounding box center [490, 127] width 26 height 13
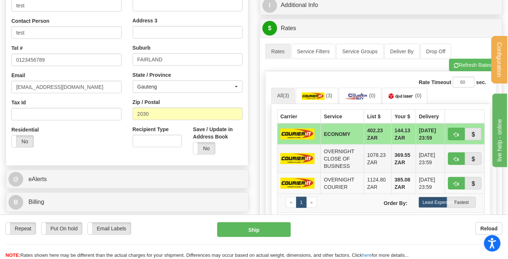
scroll to position [200, 0]
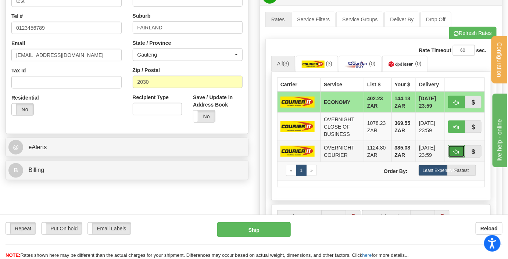
click at [459, 150] on span "button" at bounding box center [456, 152] width 5 height 5
type input "ONC"
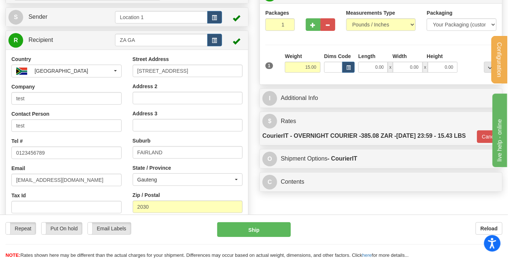
scroll to position [0, 0]
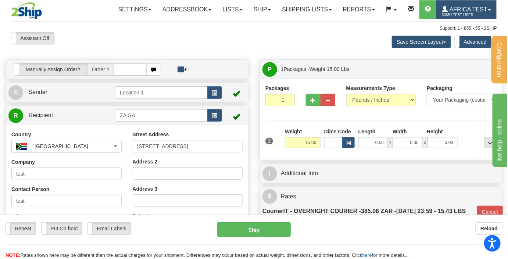
click at [462, 11] on span "3065 / TEST USER" at bounding box center [469, 14] width 55 height 7
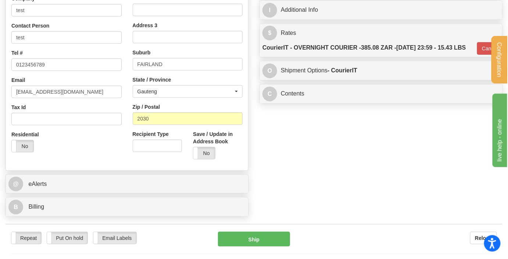
scroll to position [157, 0]
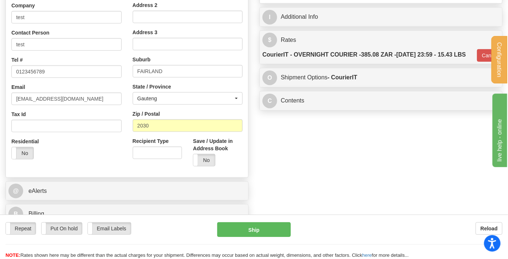
drag, startPoint x: 17, startPoint y: 235, endPoint x: 36, endPoint y: 232, distance: 19.3
click at [17, 235] on div "Repeat Repeat" at bounding box center [21, 228] width 31 height 13
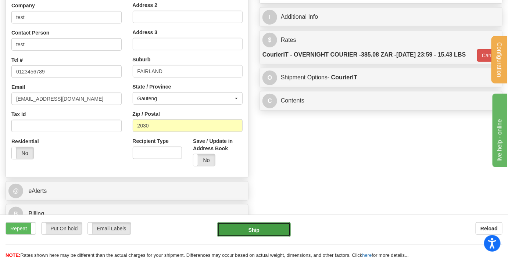
click at [261, 231] on button "Ship" at bounding box center [254, 229] width 74 height 15
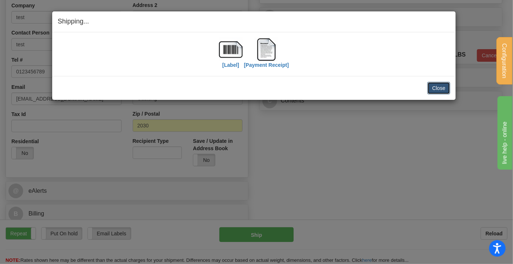
click at [441, 91] on button "Close" at bounding box center [439, 88] width 23 height 13
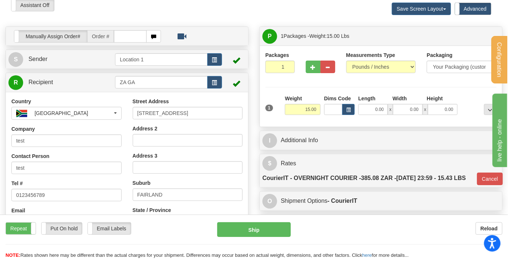
scroll to position [133, 0]
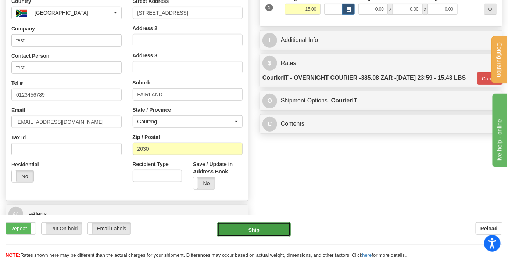
click at [259, 235] on button "Ship" at bounding box center [254, 229] width 74 height 15
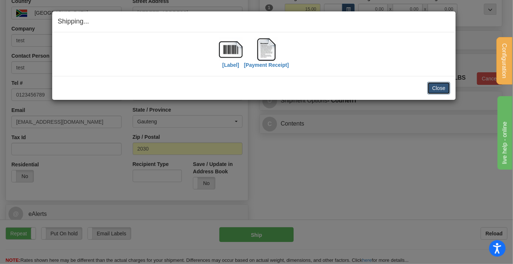
click at [439, 88] on button "Close" at bounding box center [439, 88] width 23 height 13
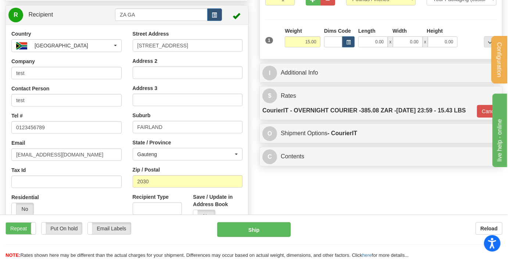
scroll to position [0, 0]
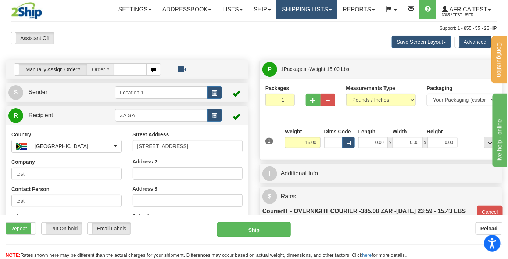
click at [310, 1] on link "Shipping lists" at bounding box center [307, 9] width 61 height 18
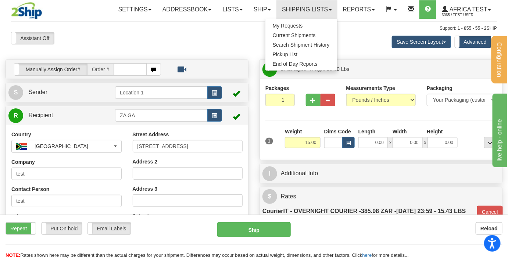
click at [249, 130] on div "Manually Assign Order# Manually Assign Order# Order # S" at bounding box center [127, 222] width 254 height 325
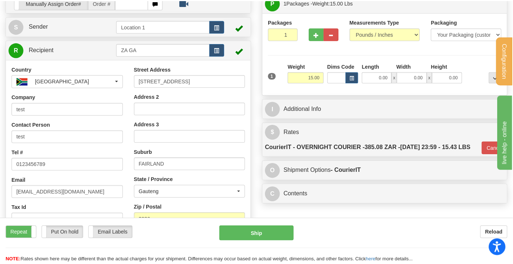
scroll to position [100, 0]
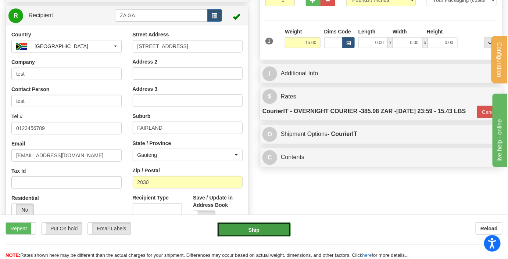
click at [254, 228] on button "Ship" at bounding box center [254, 229] width 74 height 15
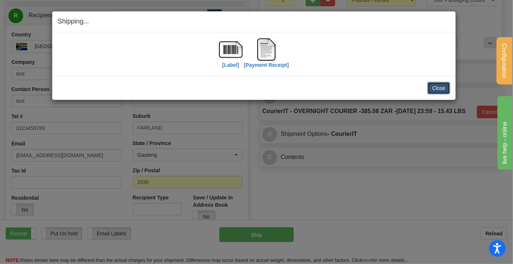
click at [438, 86] on button "Close" at bounding box center [439, 88] width 23 height 13
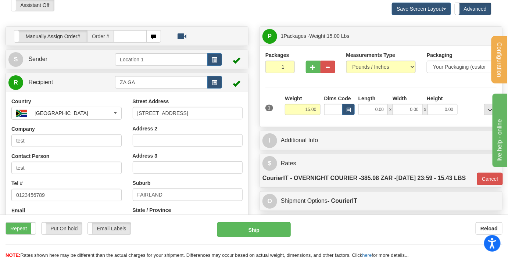
scroll to position [0, 0]
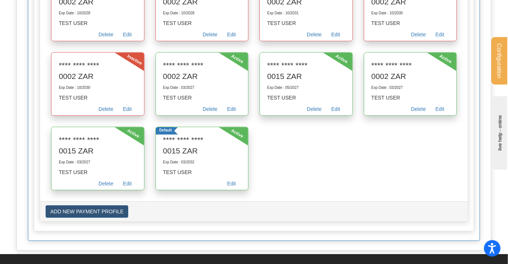
scroll to position [635, 0]
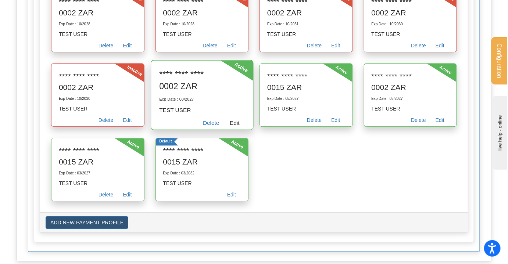
click at [235, 130] on link "Edit" at bounding box center [234, 123] width 20 height 11
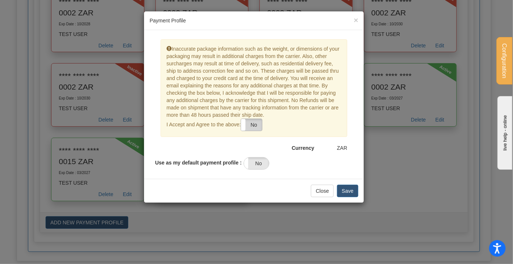
click at [251, 126] on label "No" at bounding box center [251, 125] width 21 height 12
click at [260, 161] on label "No" at bounding box center [256, 164] width 25 height 12
click at [351, 189] on button "Save" at bounding box center [347, 191] width 21 height 13
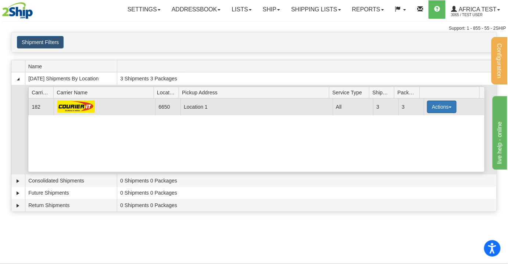
click at [439, 106] on button "Actions" at bounding box center [441, 107] width 29 height 13
click at [425, 121] on span "Details" at bounding box center [415, 120] width 20 height 5
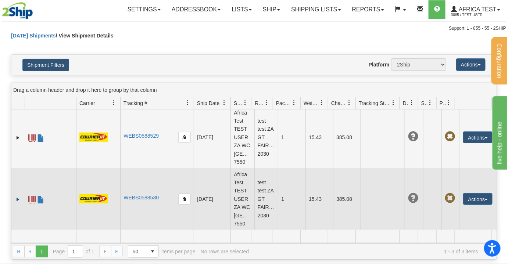
scroll to position [67, 0]
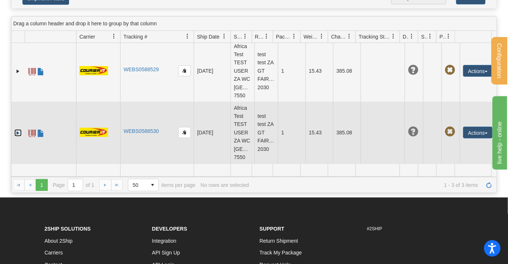
click at [18, 129] on link "Expand" at bounding box center [17, 132] width 7 height 7
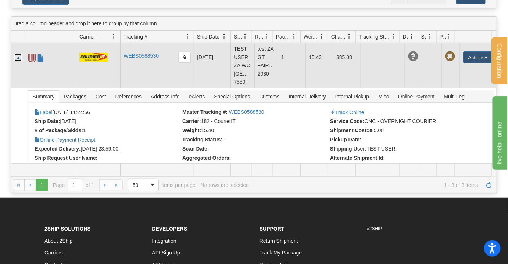
scroll to position [172, 0]
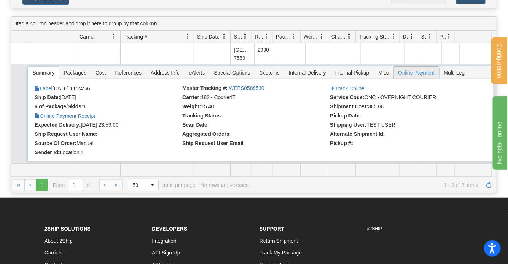
click at [416, 79] on span "Online Payment" at bounding box center [417, 73] width 46 height 12
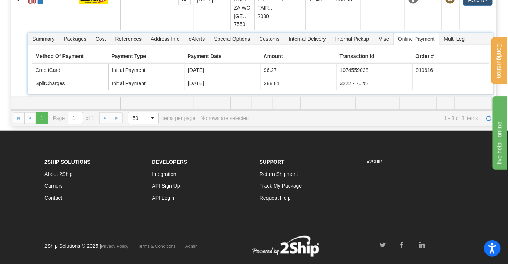
scroll to position [67, 0]
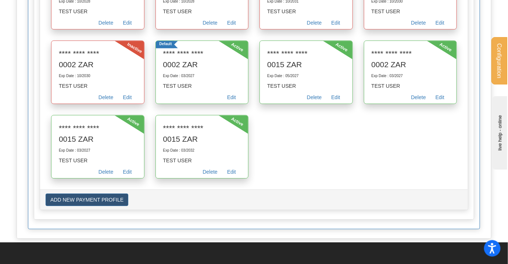
scroll to position [641, 0]
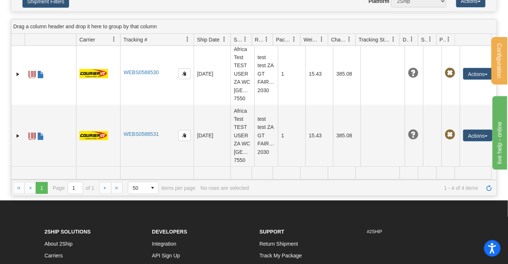
scroll to position [159, 0]
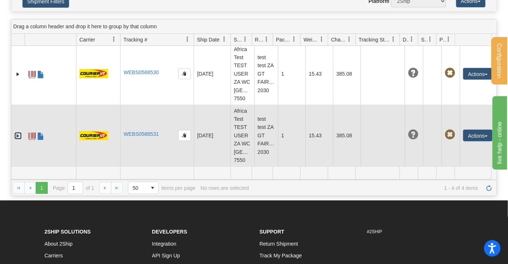
click at [17, 132] on link "Expand" at bounding box center [17, 135] width 7 height 7
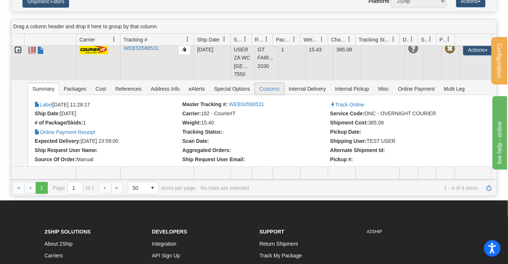
scroll to position [258, 0]
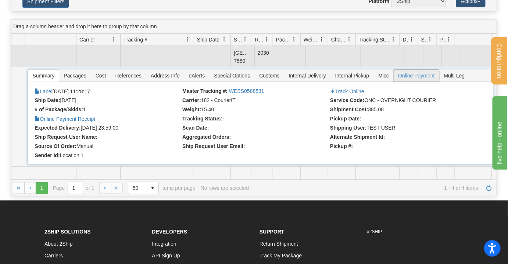
drag, startPoint x: 413, startPoint y: 72, endPoint x: 421, endPoint y: 99, distance: 28.2
click at [413, 72] on span "Online Payment" at bounding box center [417, 76] width 46 height 12
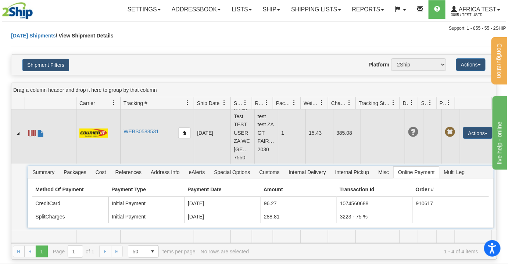
scroll to position [225, 0]
